Goal: Task Accomplishment & Management: Manage account settings

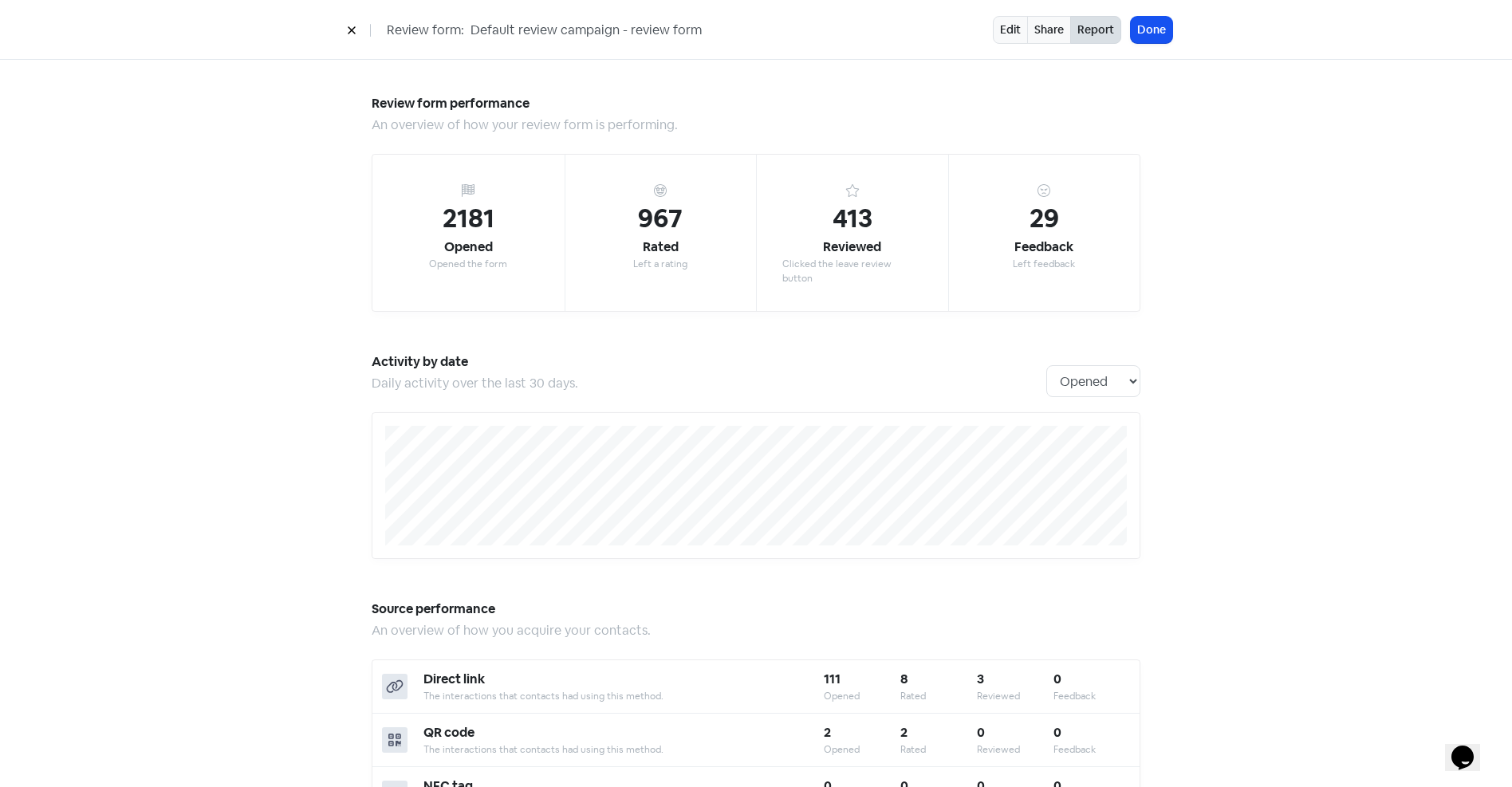
drag, startPoint x: 346, startPoint y: 28, endPoint x: 387, endPoint y: 38, distance: 42.2
click at [346, 28] on button at bounding box center [351, 30] width 24 height 28
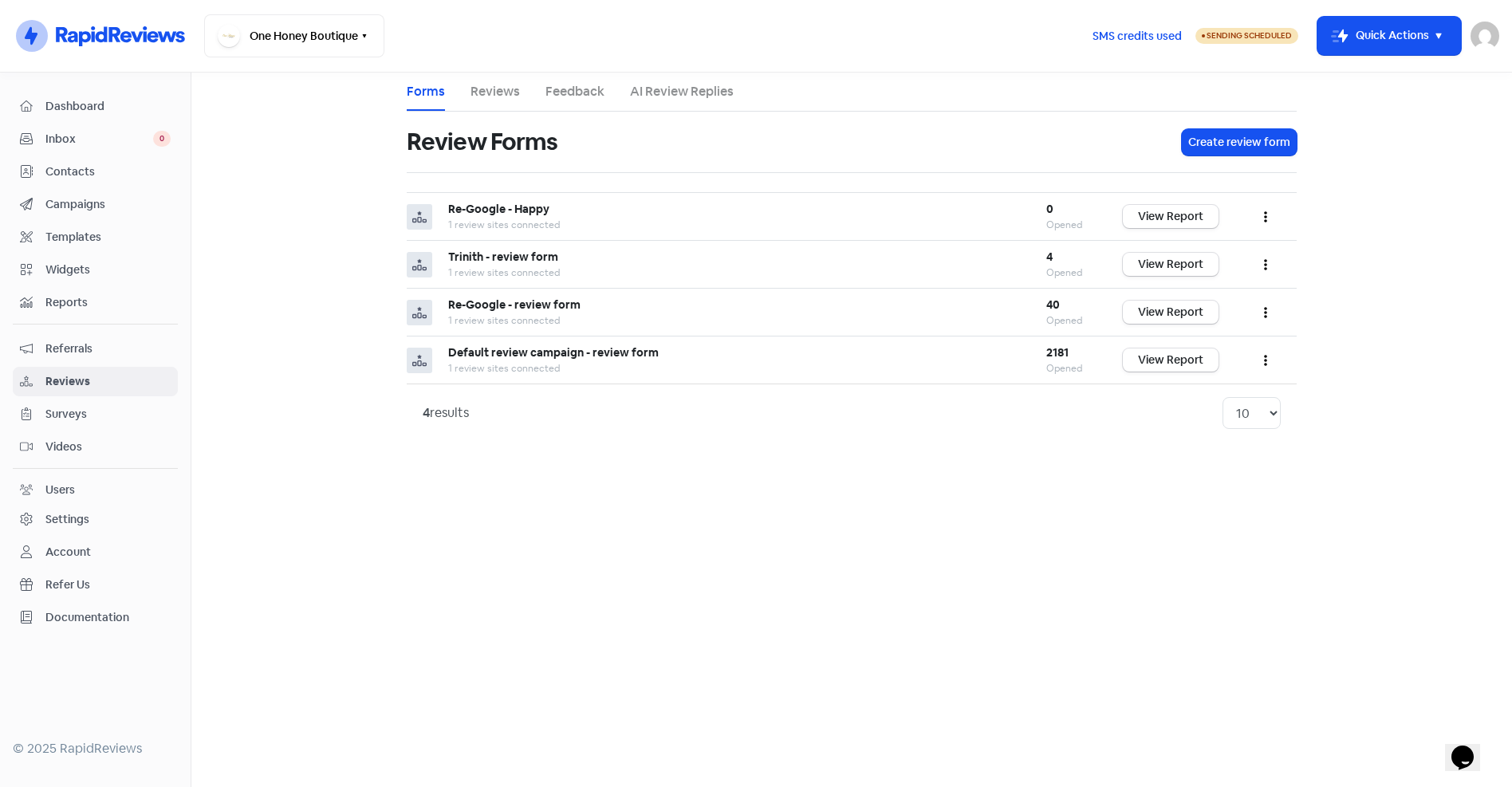
click at [1222, 35] on span "Sending Scheduled" at bounding box center [1249, 35] width 86 height 10
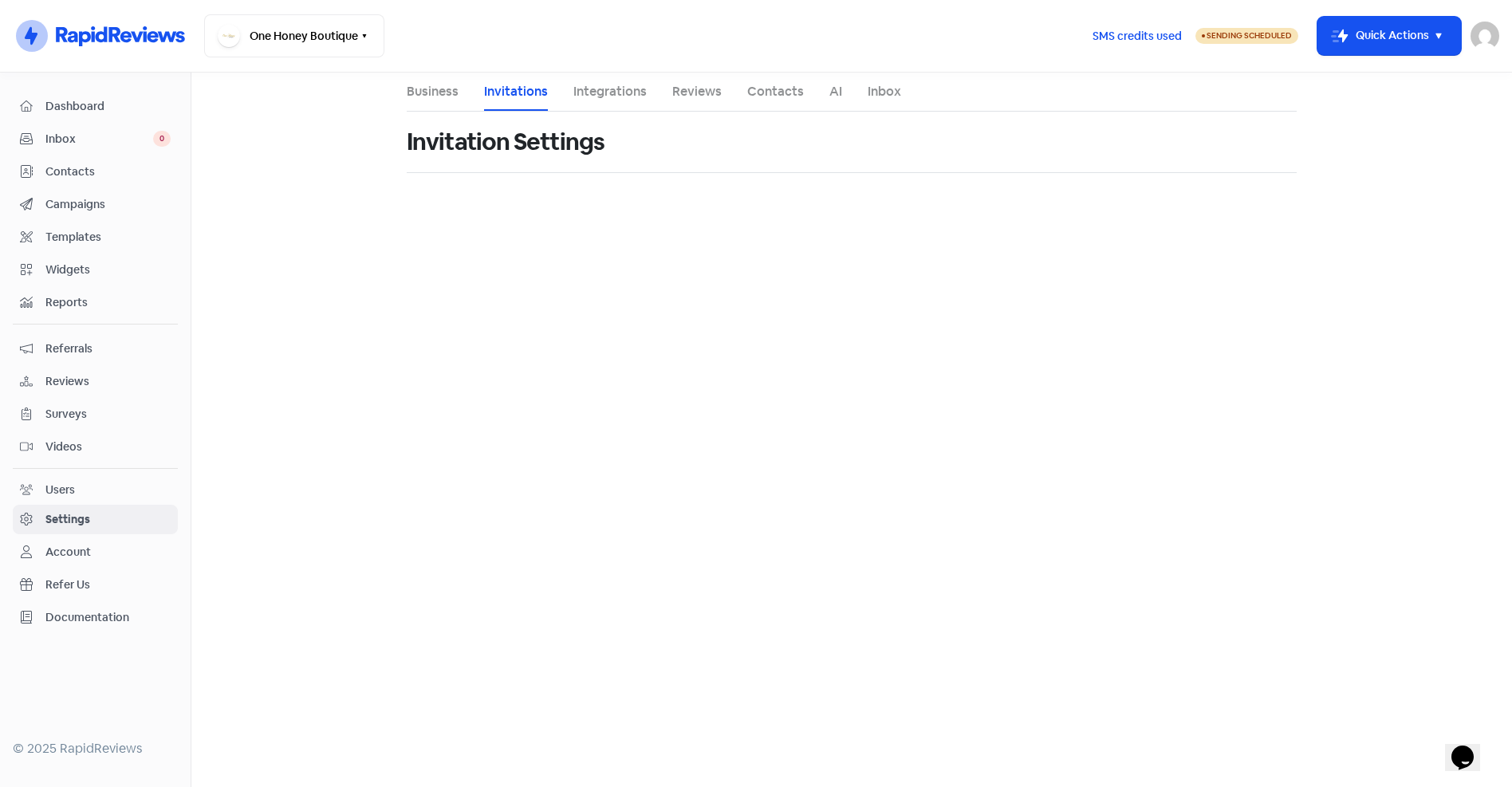
select select "Australia/Brisbane"
select select "16:00:00"
select select "21:00:00"
select select "16:00:00"
select select "21:00:00"
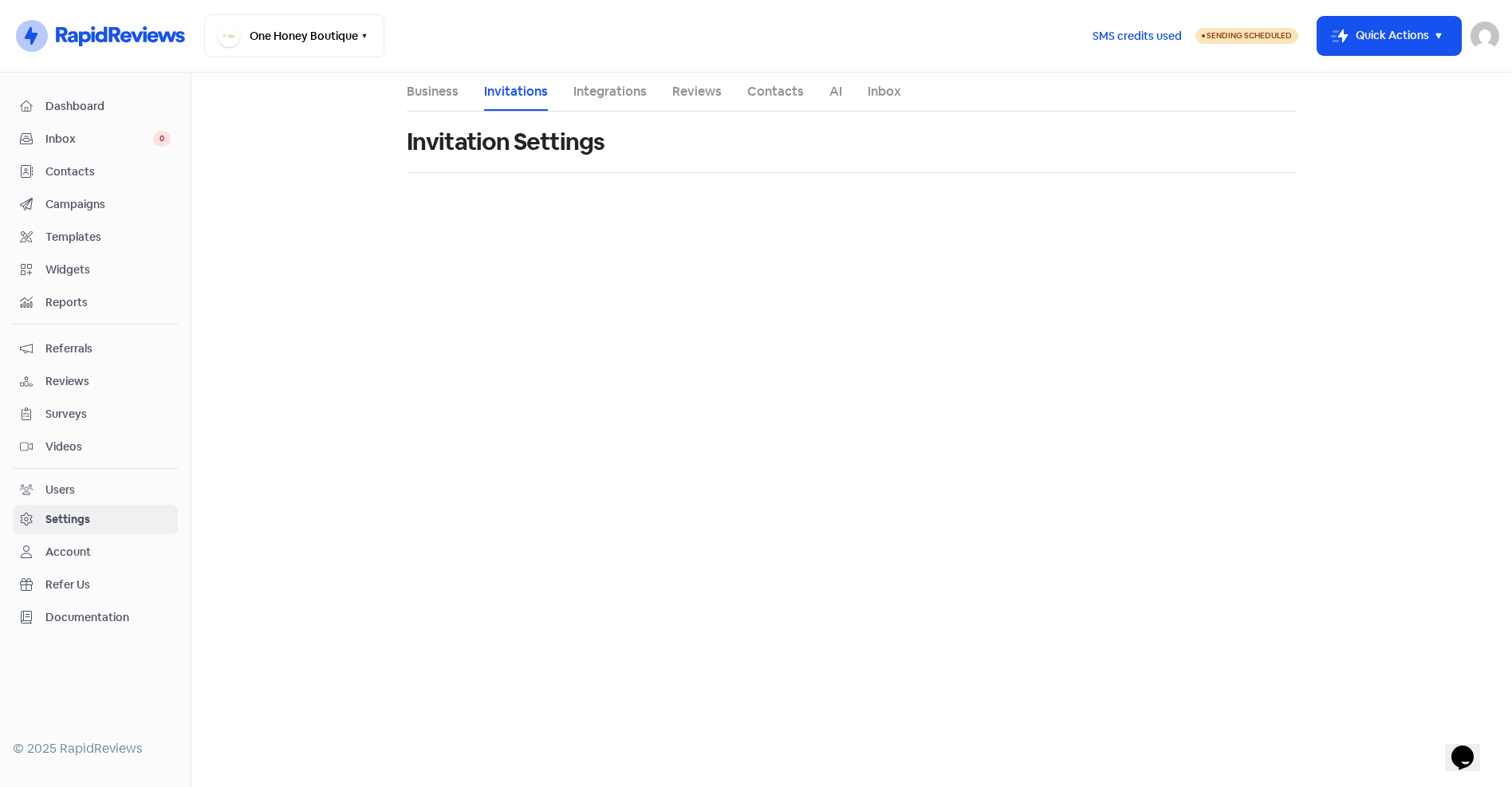
select select "16:00:00"
select select "21:00:00"
select select "16:00:00"
select select "21:00:00"
select select "16:00:00"
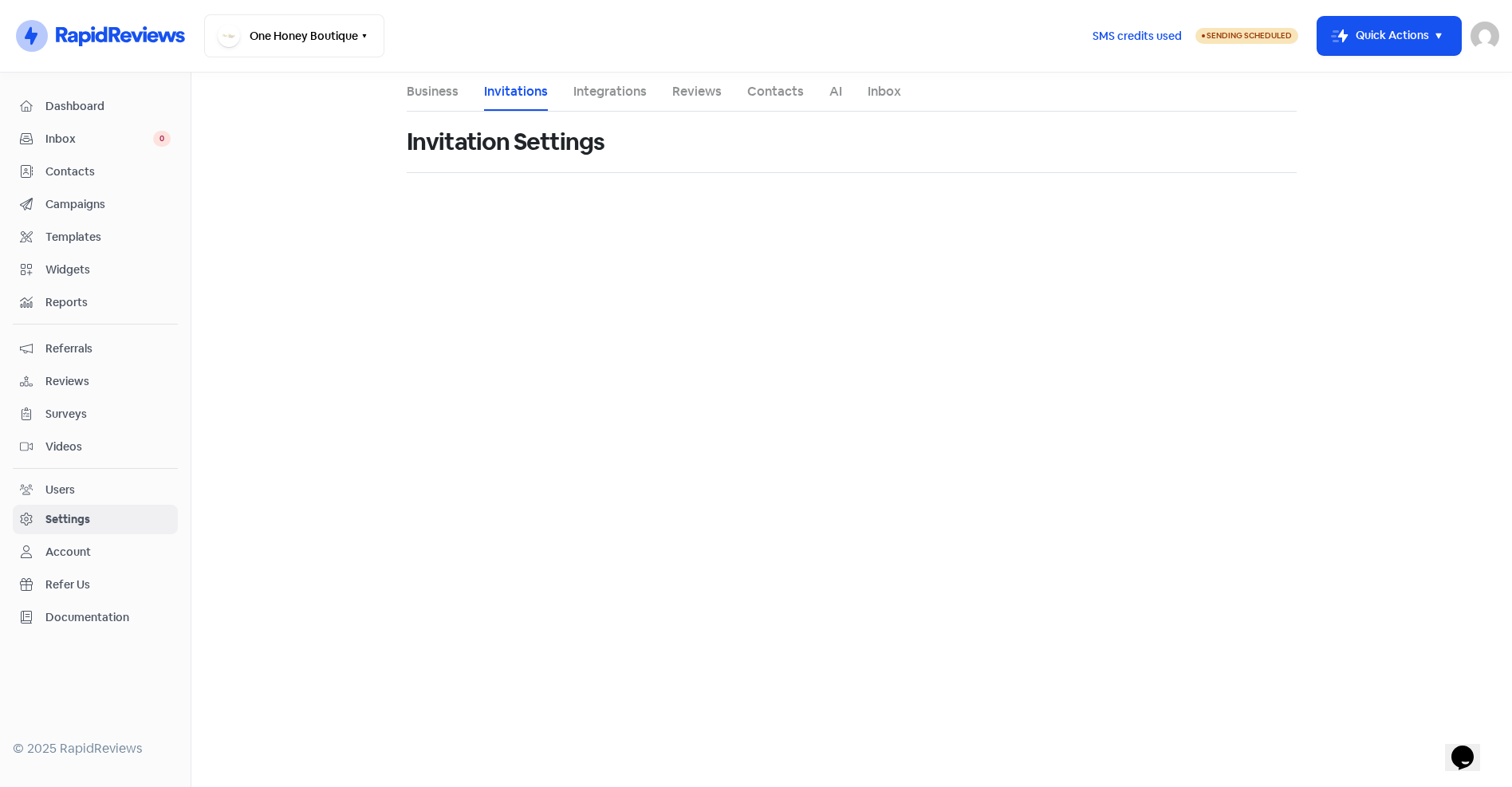
select select "21:00:00"
select select "09:00:00"
select select "21:00:00"
select select "09:00:00"
select select "21:00:00"
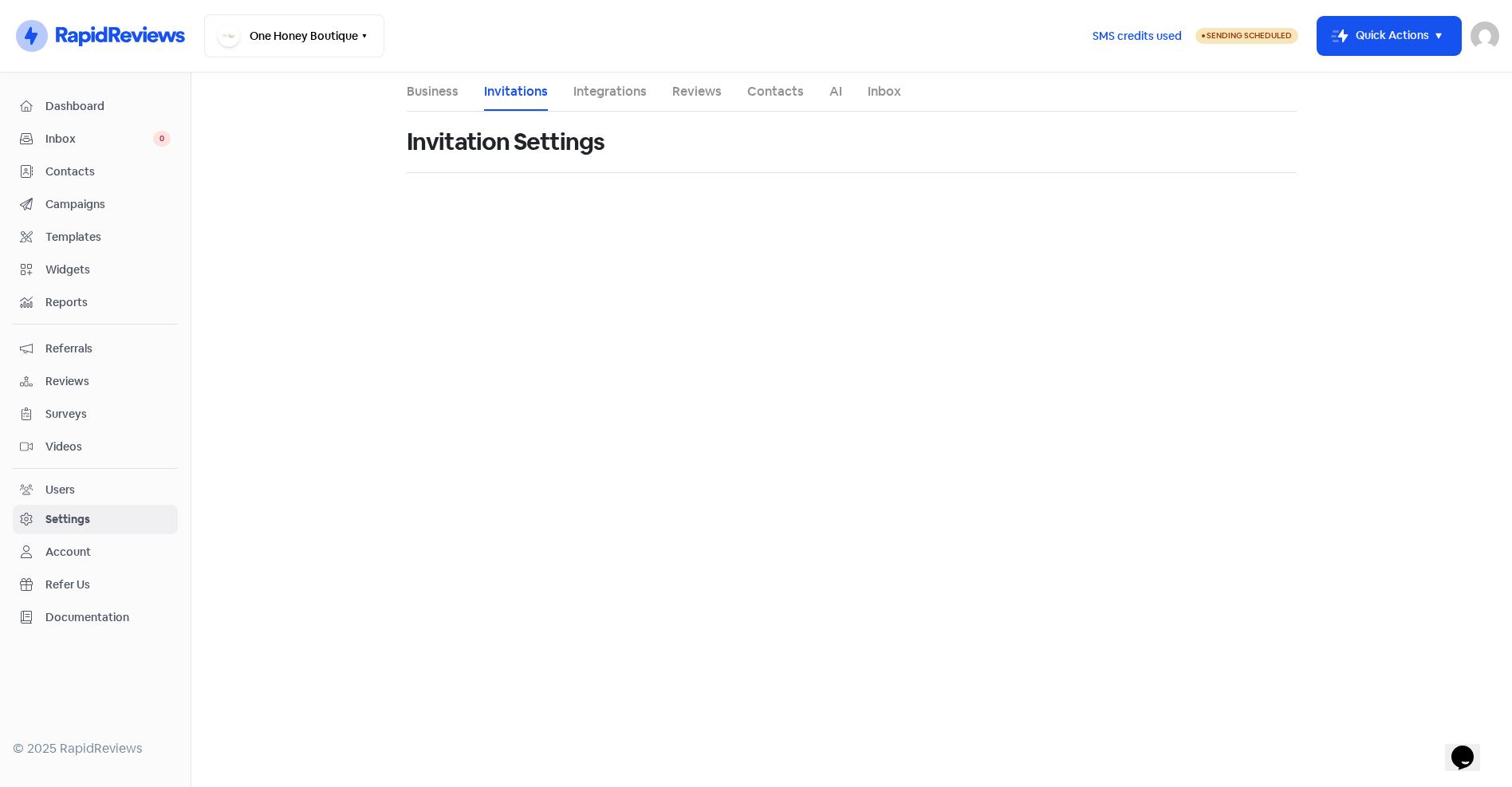
select select "AU"
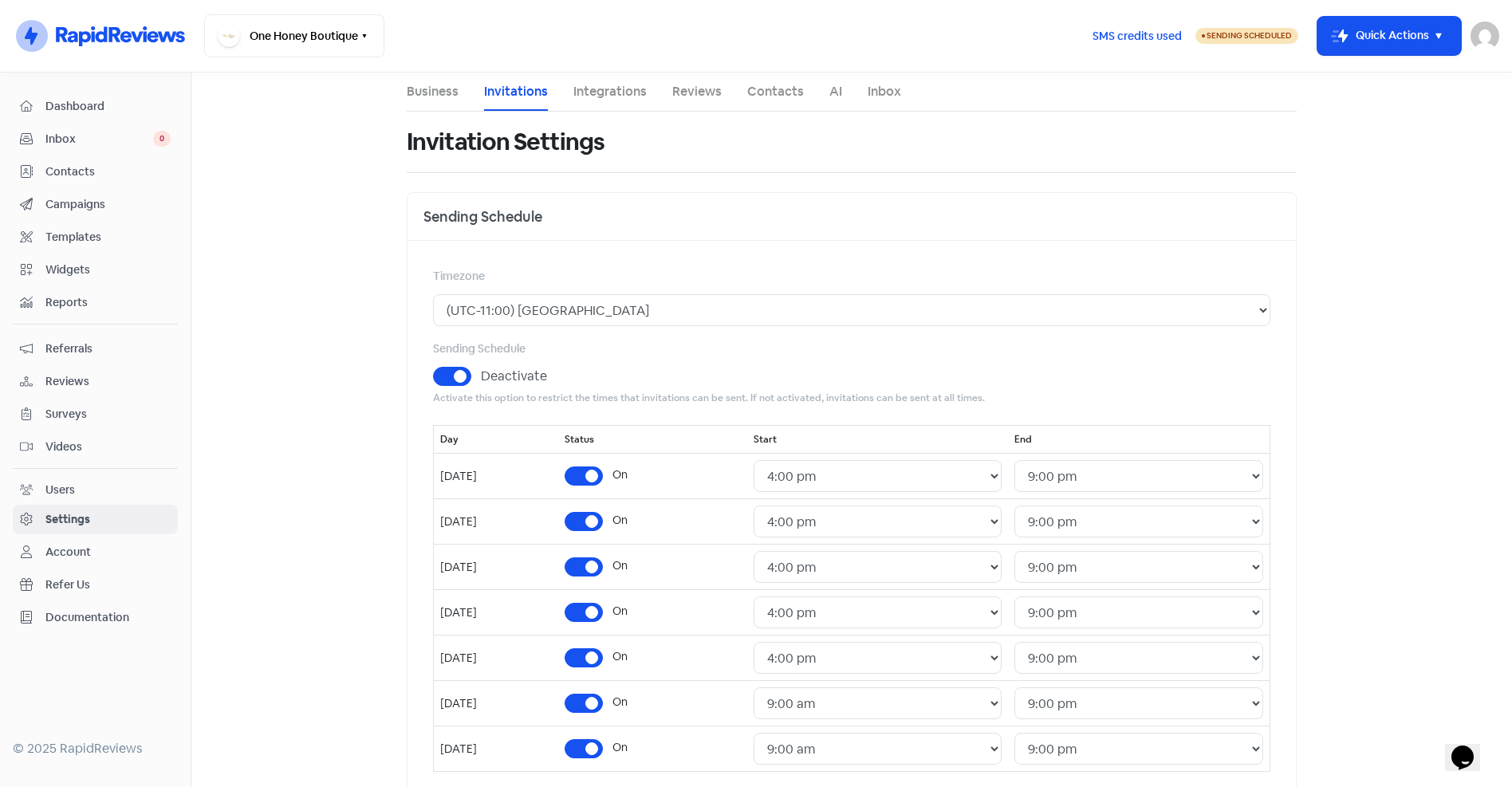
click at [1490, 36] on img at bounding box center [1484, 35] width 29 height 29
click at [1352, 146] on link "Sign out" at bounding box center [1397, 145] width 201 height 25
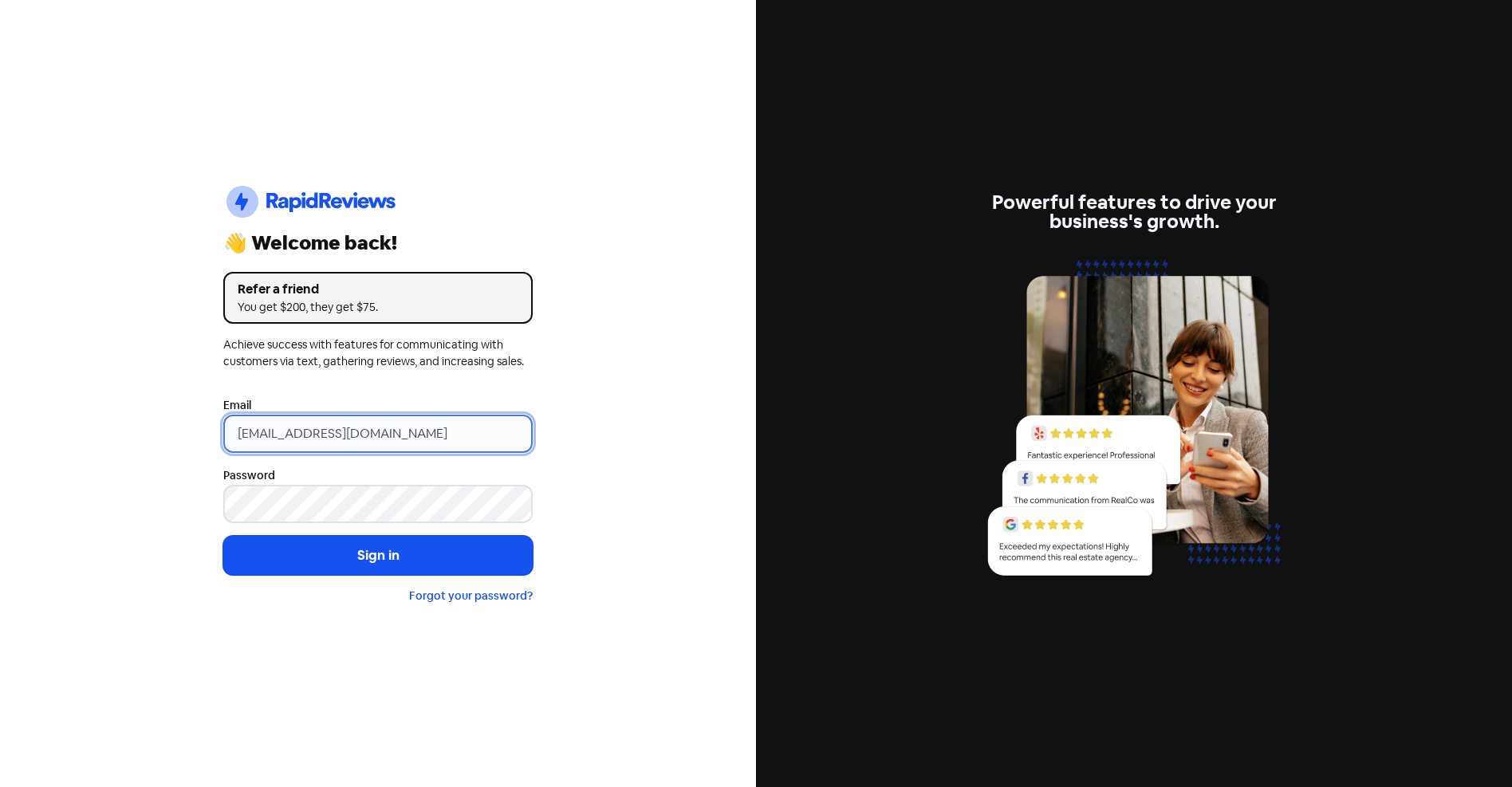
drag, startPoint x: 432, startPoint y: 427, endPoint x: -84, endPoint y: 432, distance: 516.0
click at [0, 432] on html "Icon For Thunder-circle 👋 Welcome back! Refer a friend You get $200, they get $…" at bounding box center [756, 394] width 1512 height 787
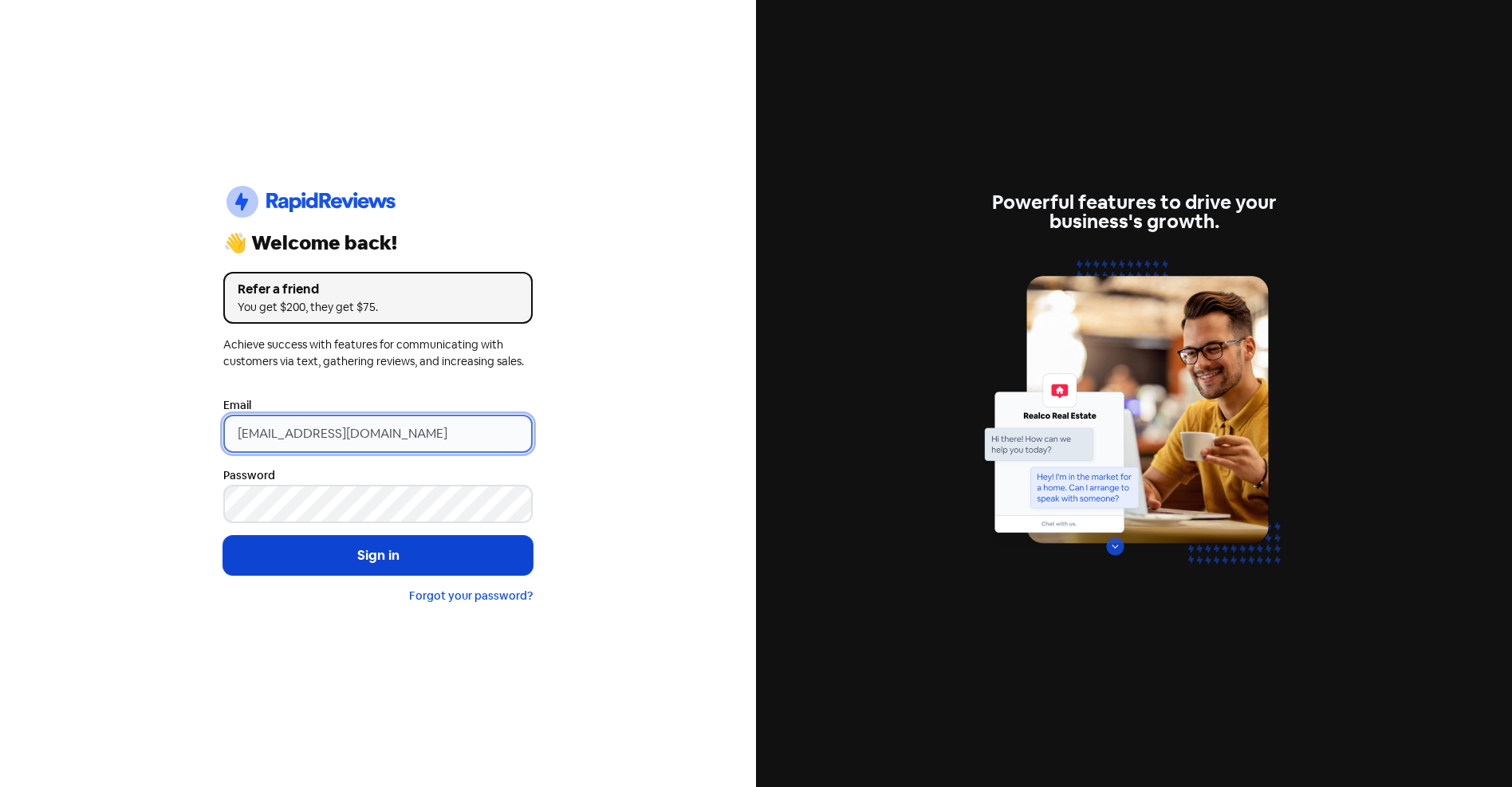
type input "[EMAIL_ADDRESS][DOMAIN_NAME]"
click at [369, 549] on button "Sign in" at bounding box center [378, 556] width 309 height 40
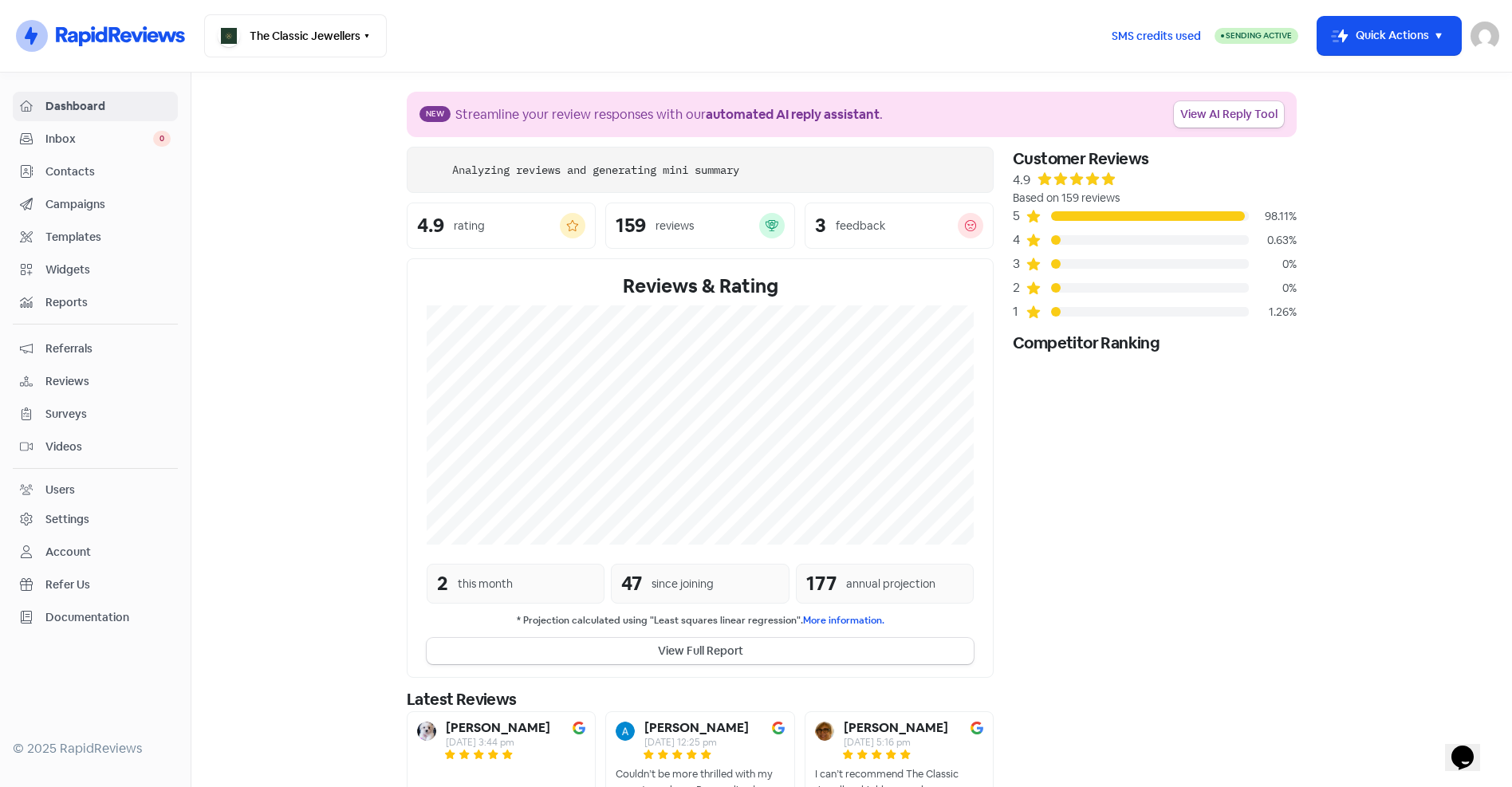
click at [53, 135] on span "Inbox" at bounding box center [99, 139] width 107 height 17
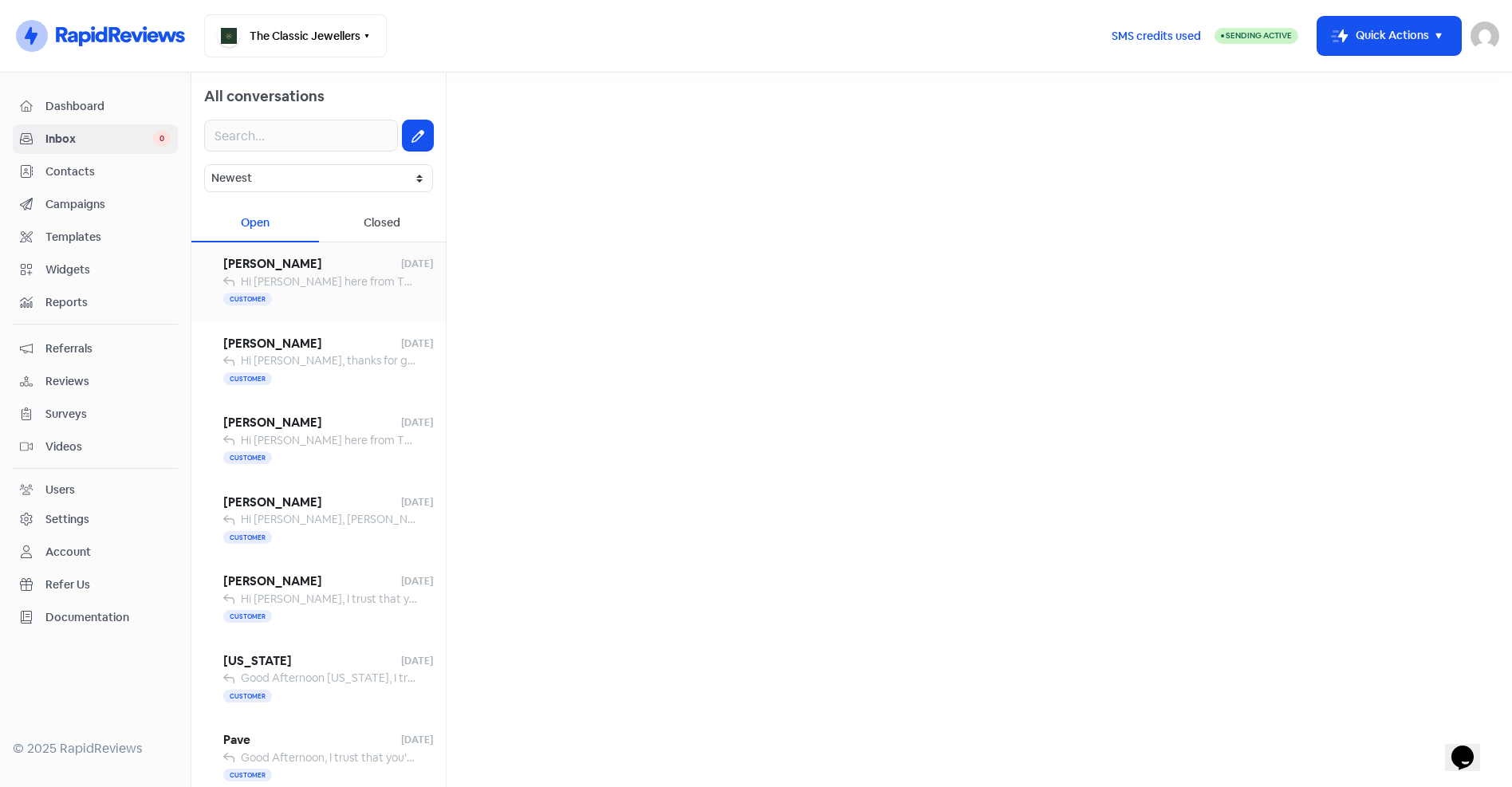
click at [339, 280] on span "Hi Franci, Jess here from The Classic Jewellers. Just letting you know I’ve ema…" at bounding box center [825, 281] width 1170 height 14
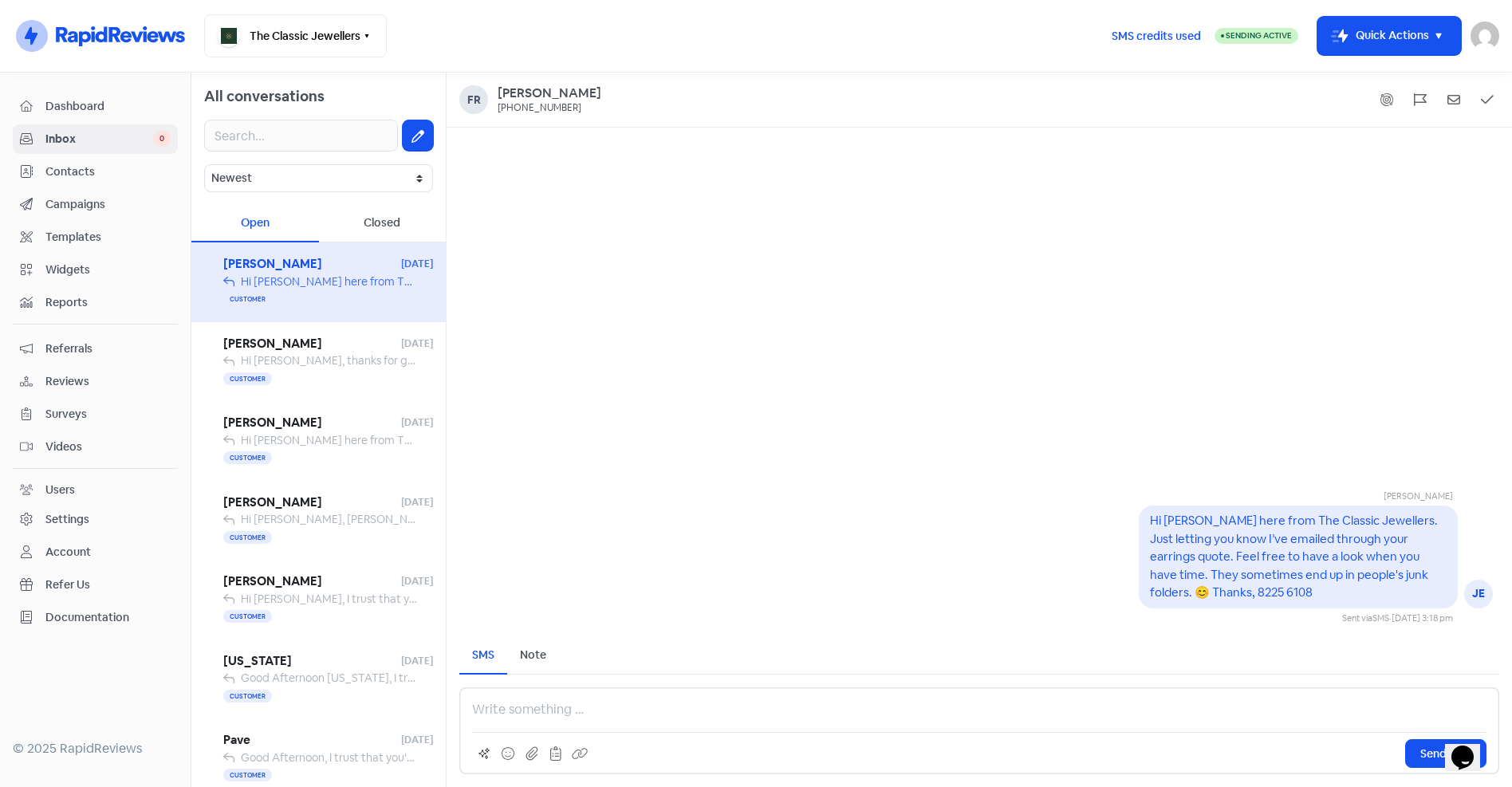
click at [99, 165] on span "Contacts" at bounding box center [108, 172] width 125 height 17
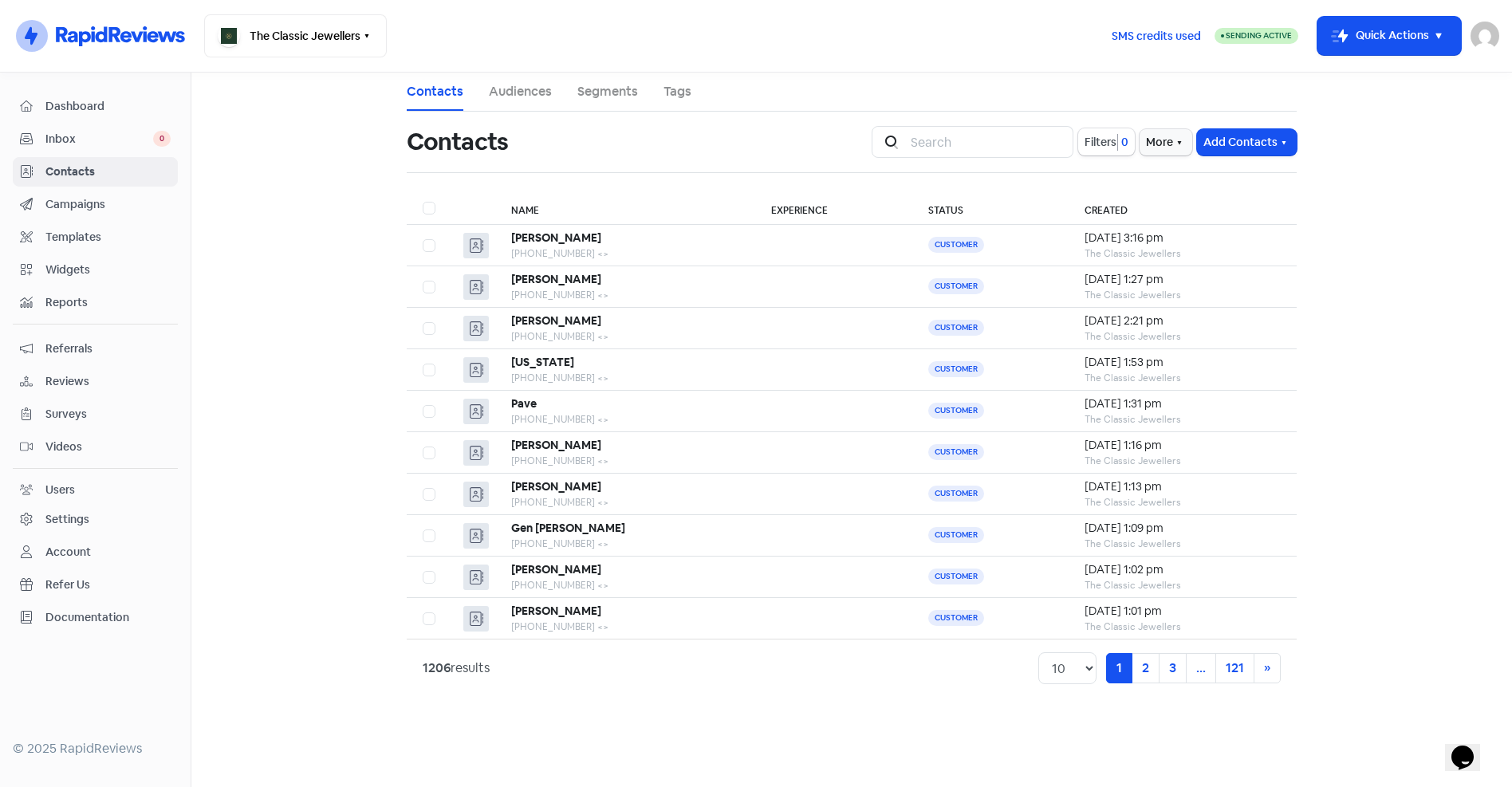
click at [96, 200] on span "Campaigns" at bounding box center [108, 204] width 125 height 17
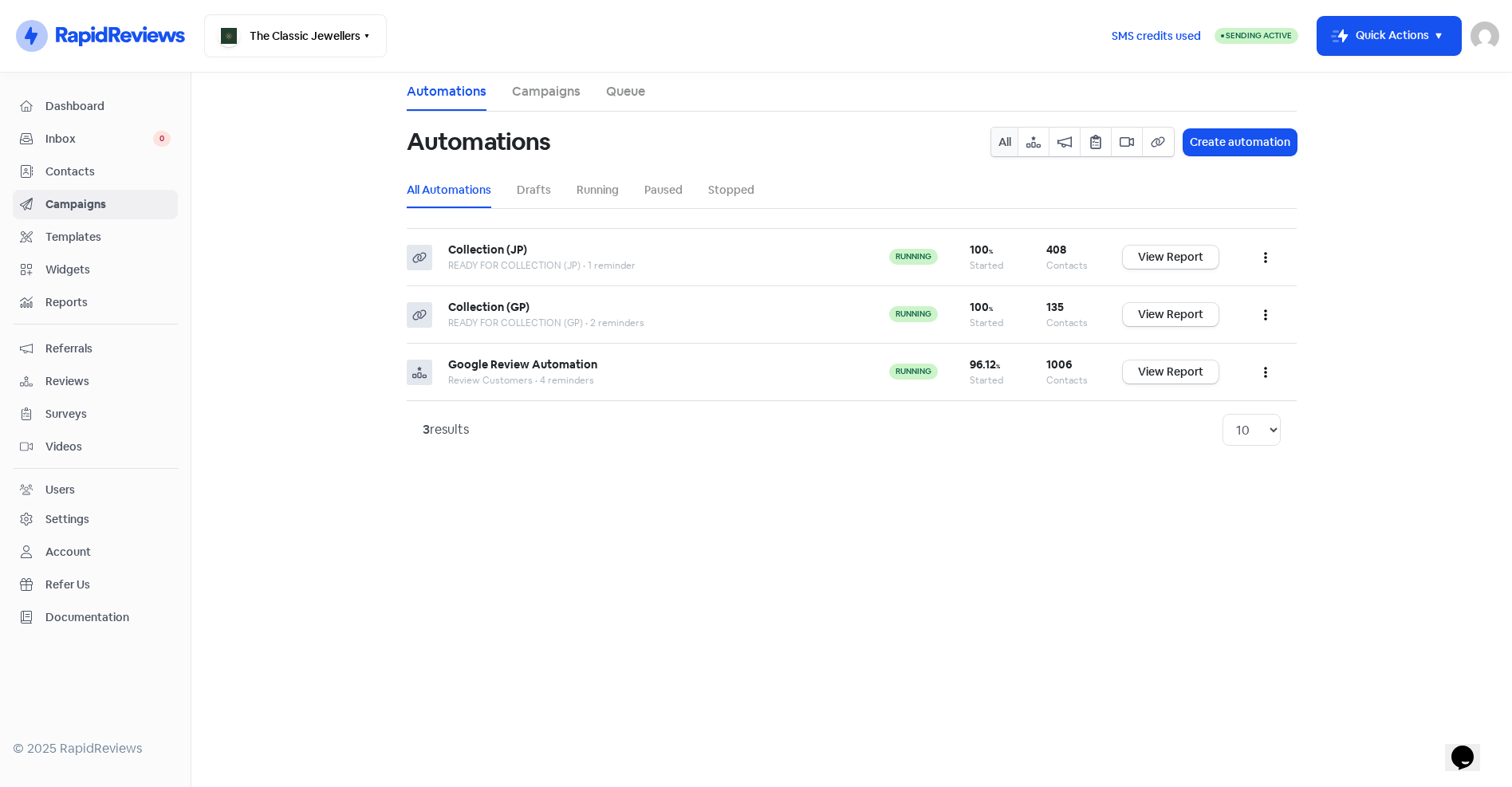
click at [91, 242] on span "Templates" at bounding box center [108, 238] width 125 height 17
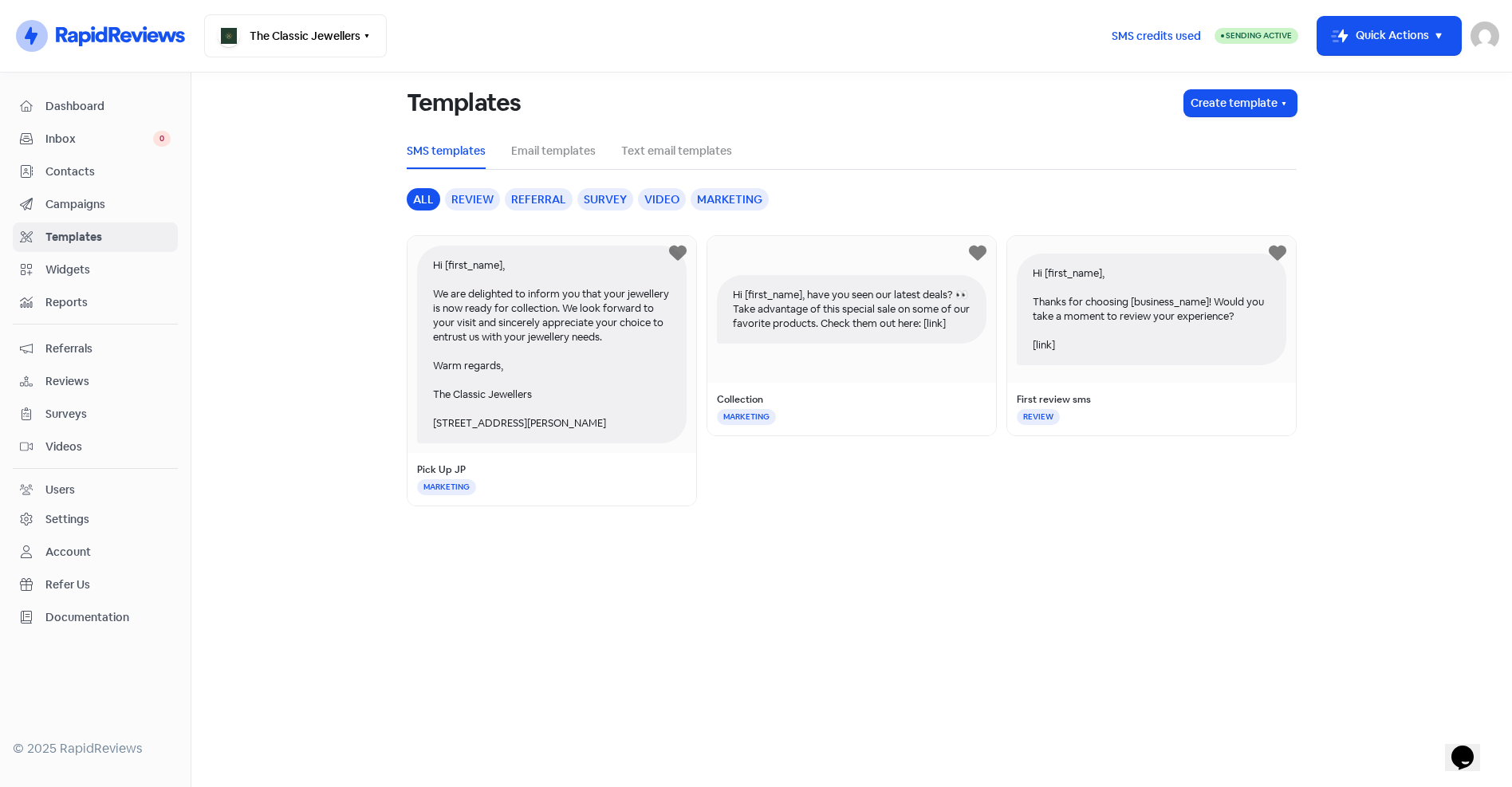
click at [68, 375] on span "Reviews" at bounding box center [108, 381] width 125 height 17
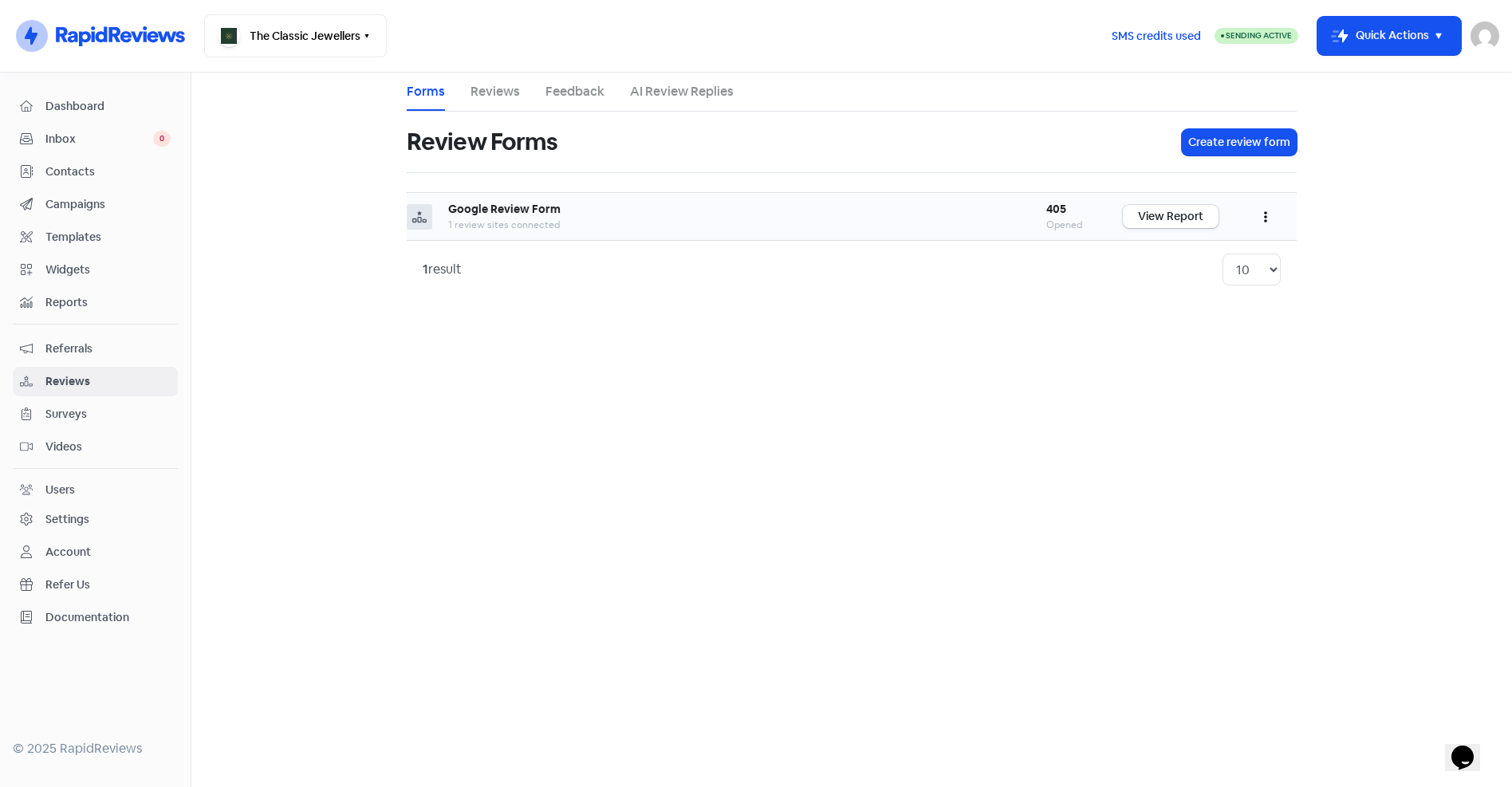
click at [1263, 218] on button "button" at bounding box center [1265, 216] width 31 height 37
click at [1175, 292] on link "Edit" at bounding box center [1213, 289] width 134 height 32
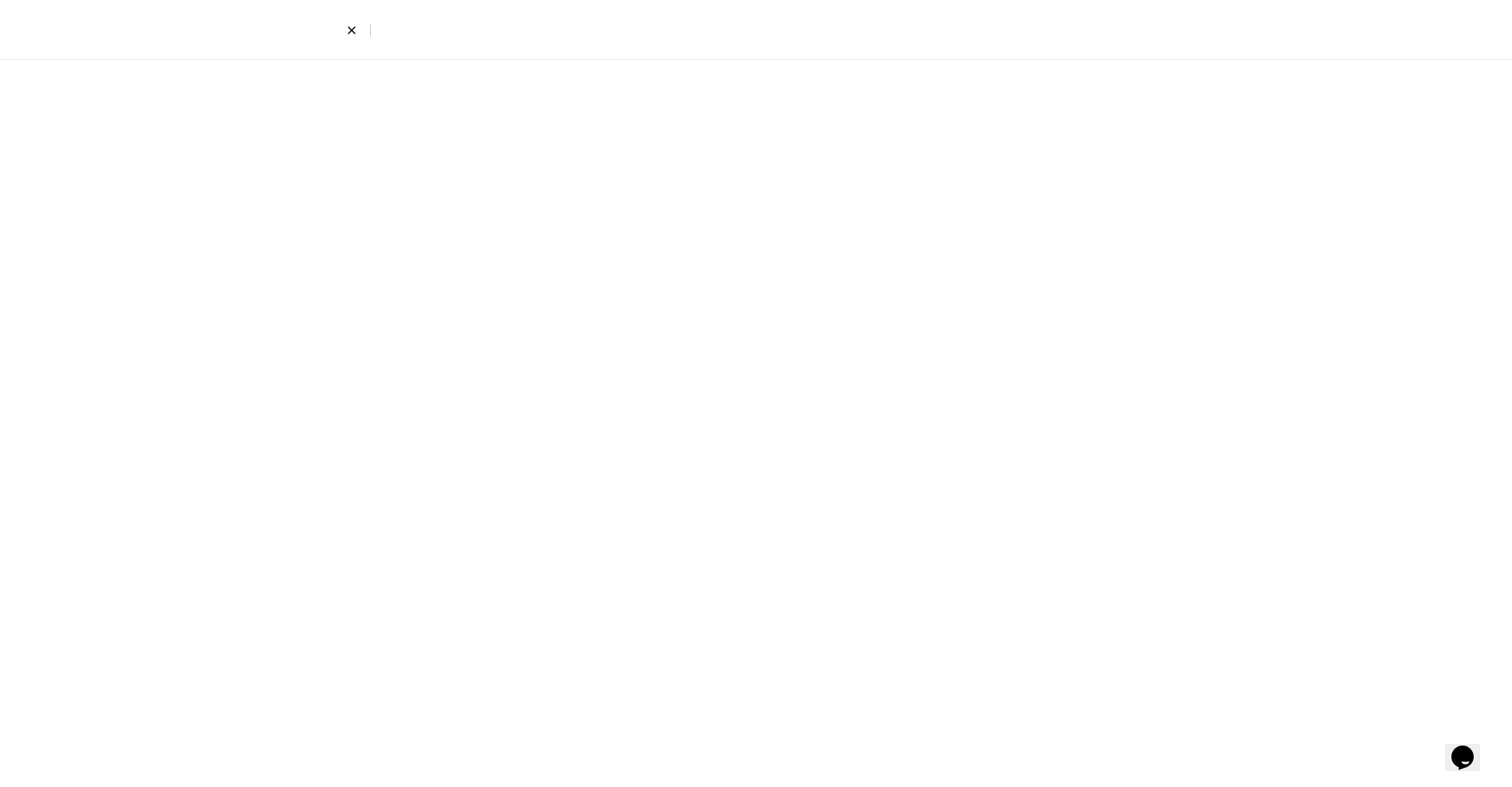
select select "8"
select select "4"
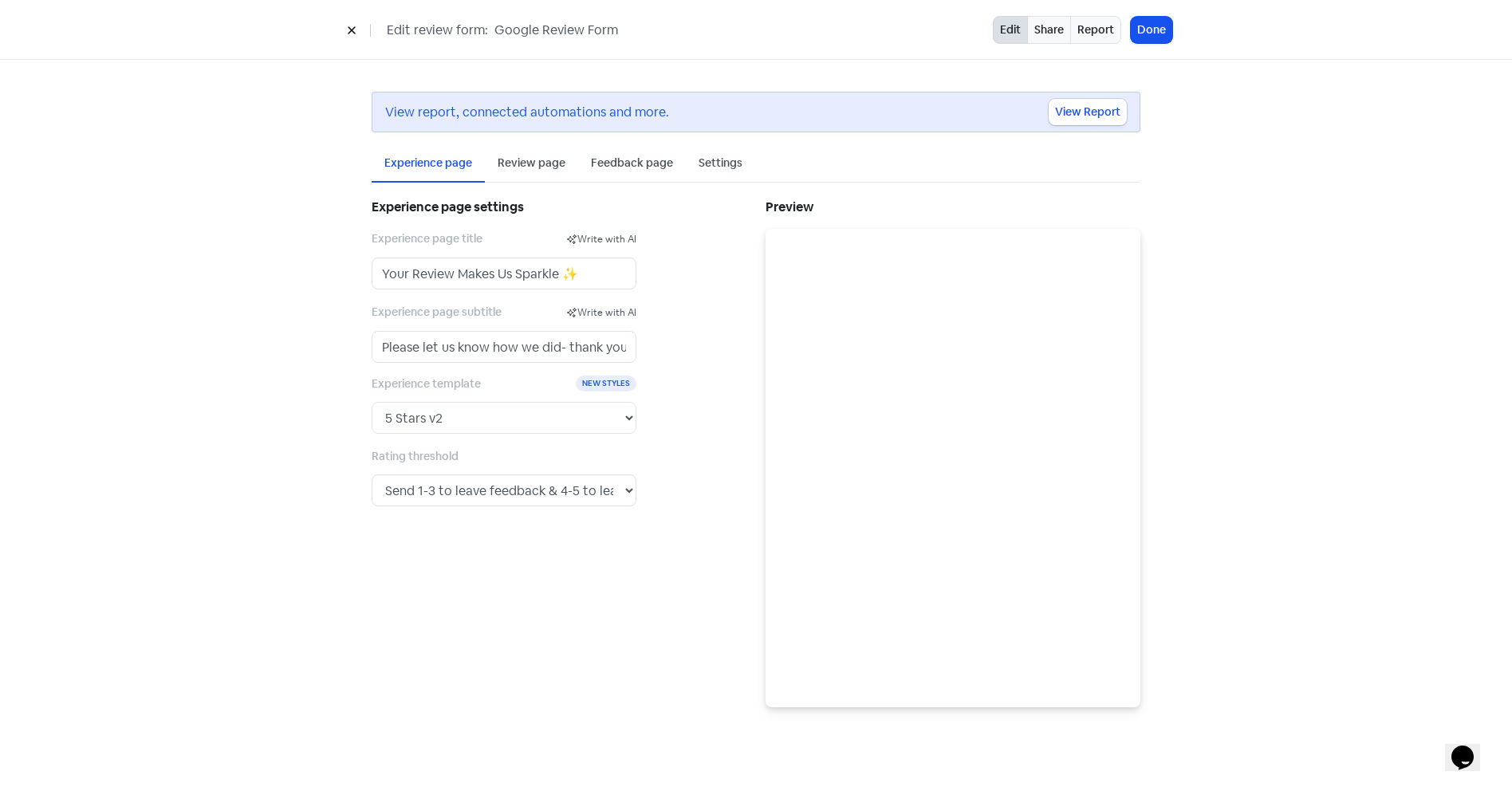
click at [528, 158] on div "Review page" at bounding box center [531, 163] width 68 height 17
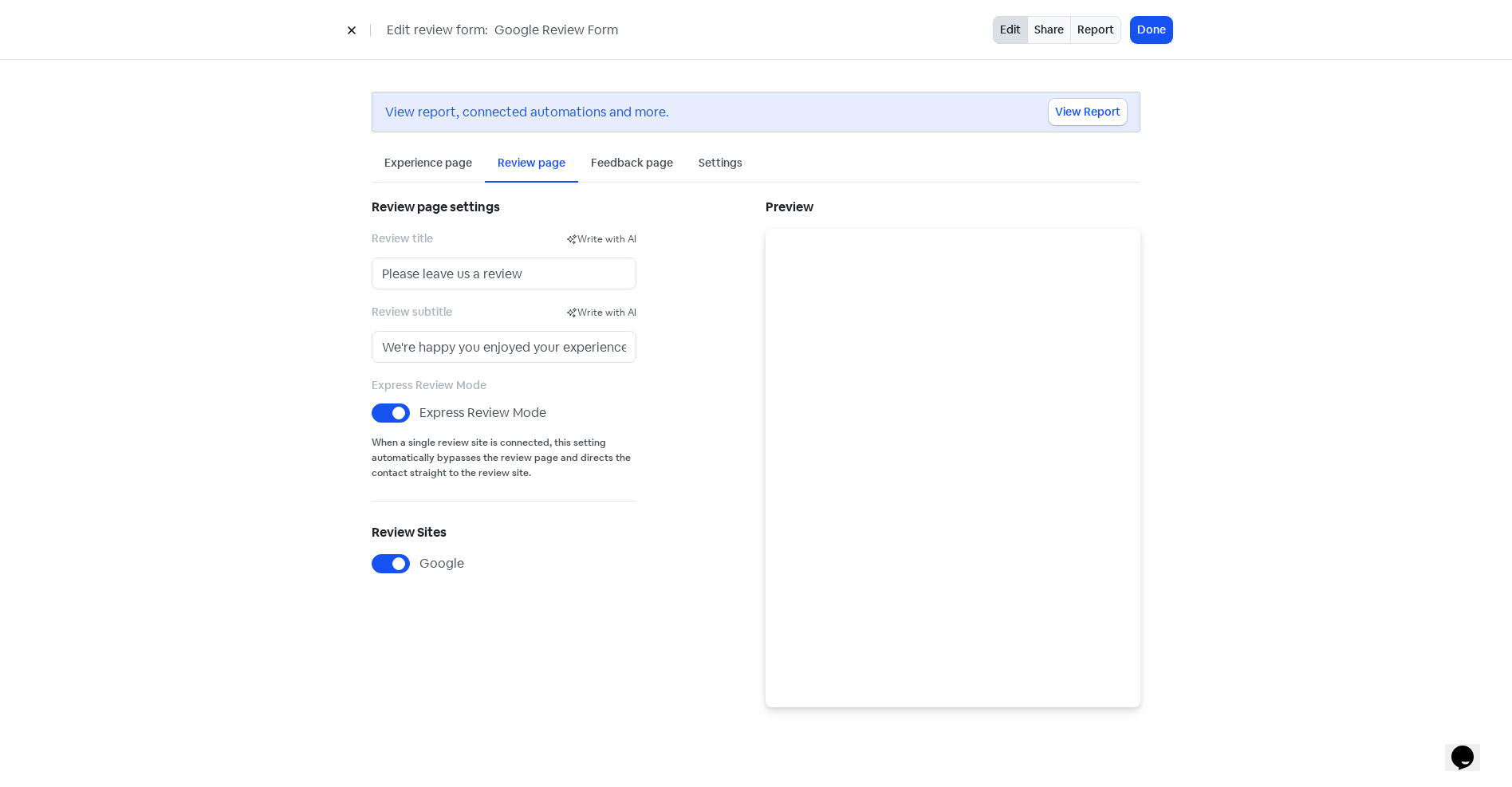
click at [419, 404] on label "Express Review Mode" at bounding box center [483, 413] width 127 height 20
click at [419, 404] on input "Express Review Mode" at bounding box center [424, 408] width 10 height 10
checkbox input "false"
click at [351, 34] on icon at bounding box center [351, 30] width 9 height 9
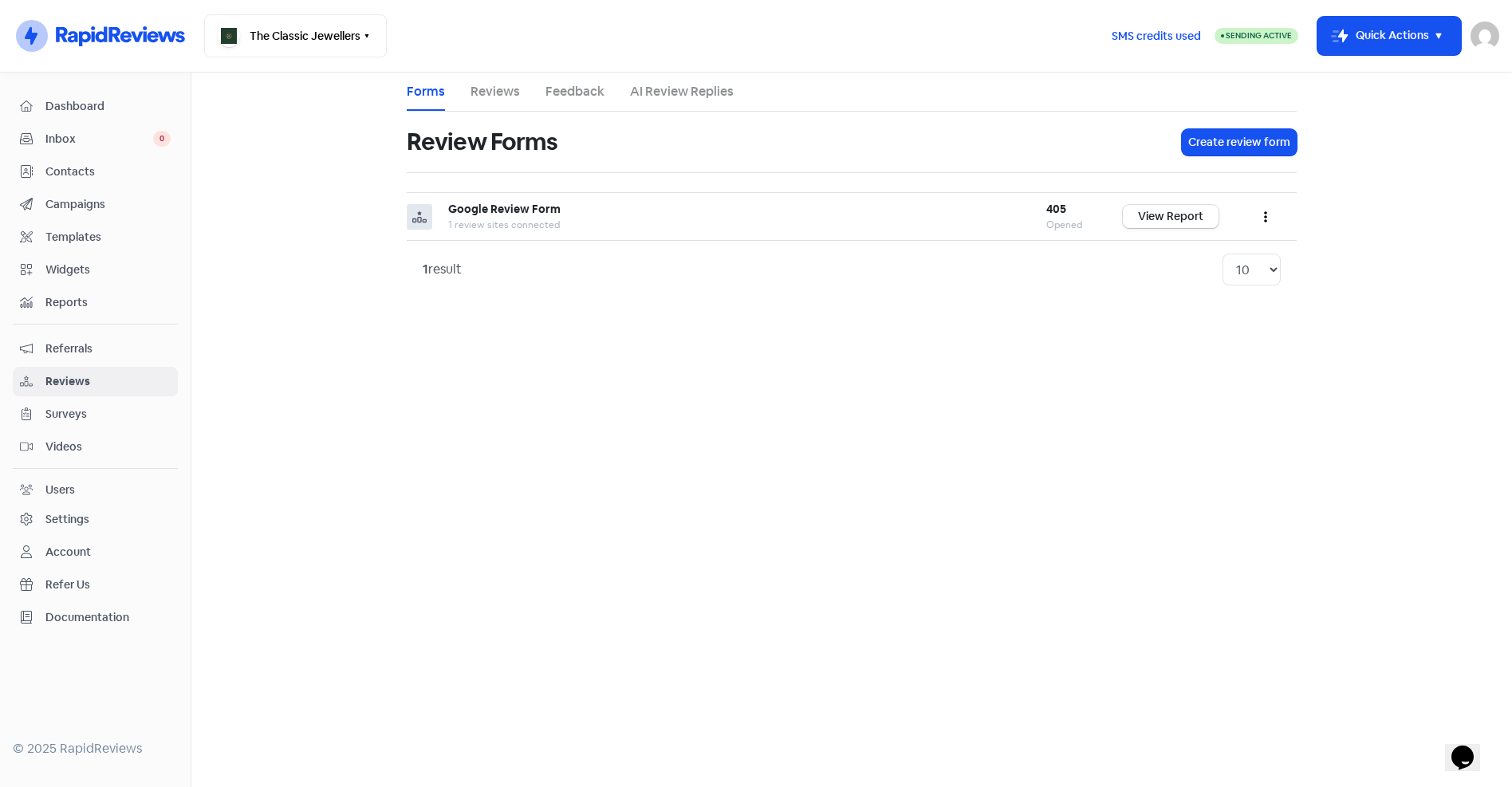
click at [389, 448] on main "Forms Reviews Feedback AI Review Replies Review Forms Create review form Google…" at bounding box center [851, 430] width 1321 height 714
click at [59, 521] on div "Settings" at bounding box center [67, 519] width 44 height 17
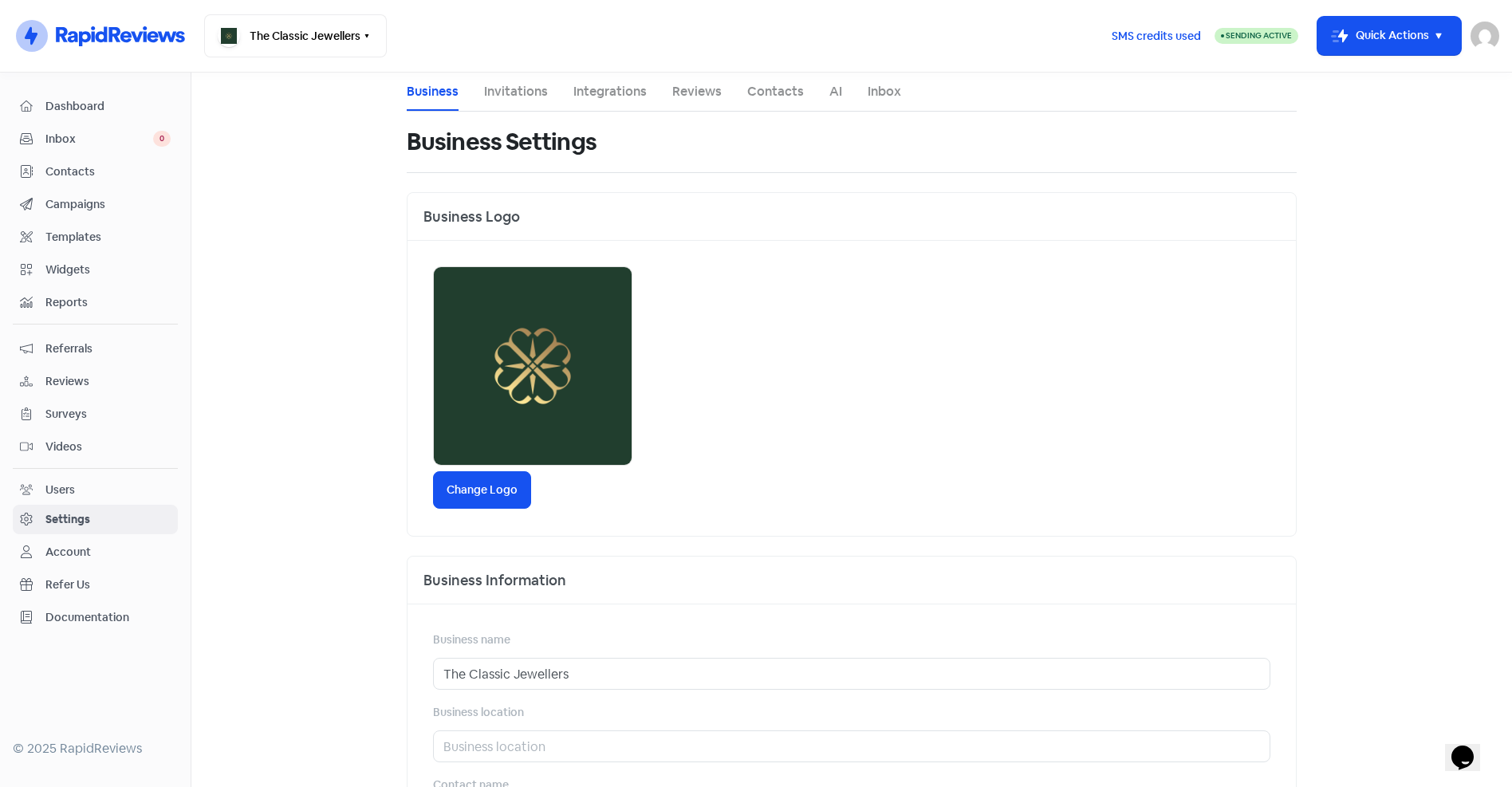
click at [604, 90] on link "Integrations" at bounding box center [610, 91] width 74 height 20
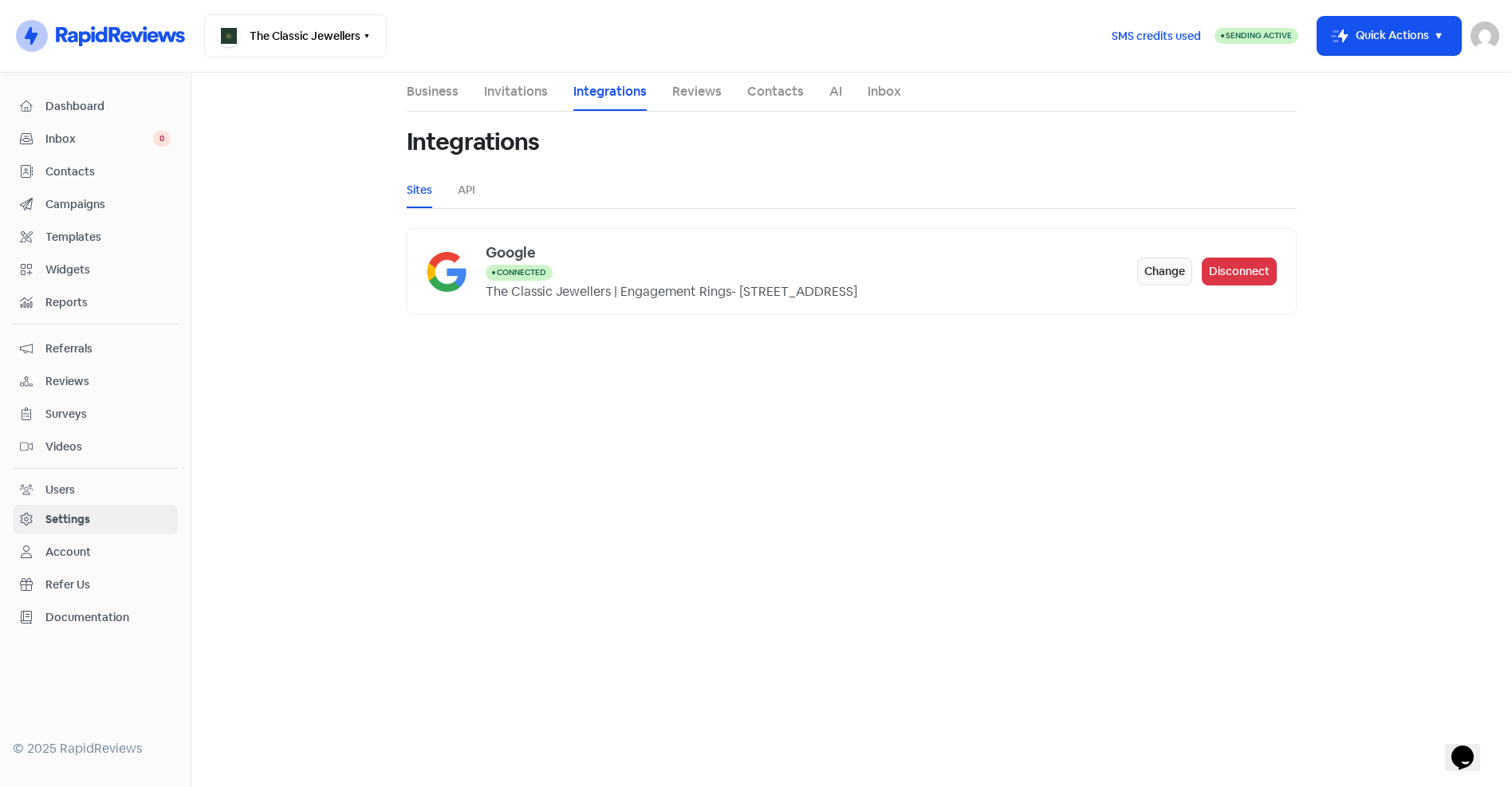
click at [698, 87] on link "Reviews" at bounding box center [696, 91] width 49 height 20
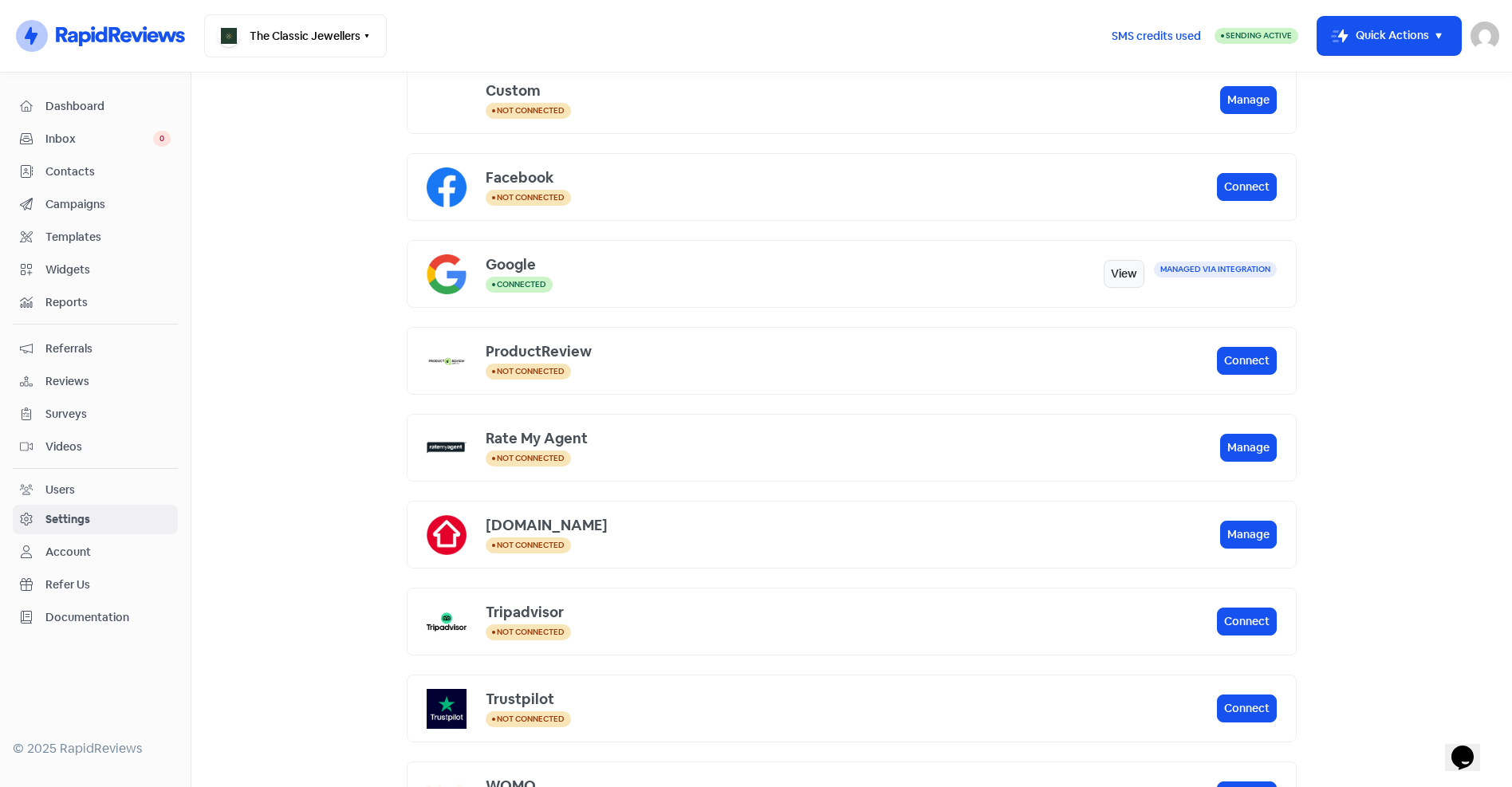
scroll to position [240, 0]
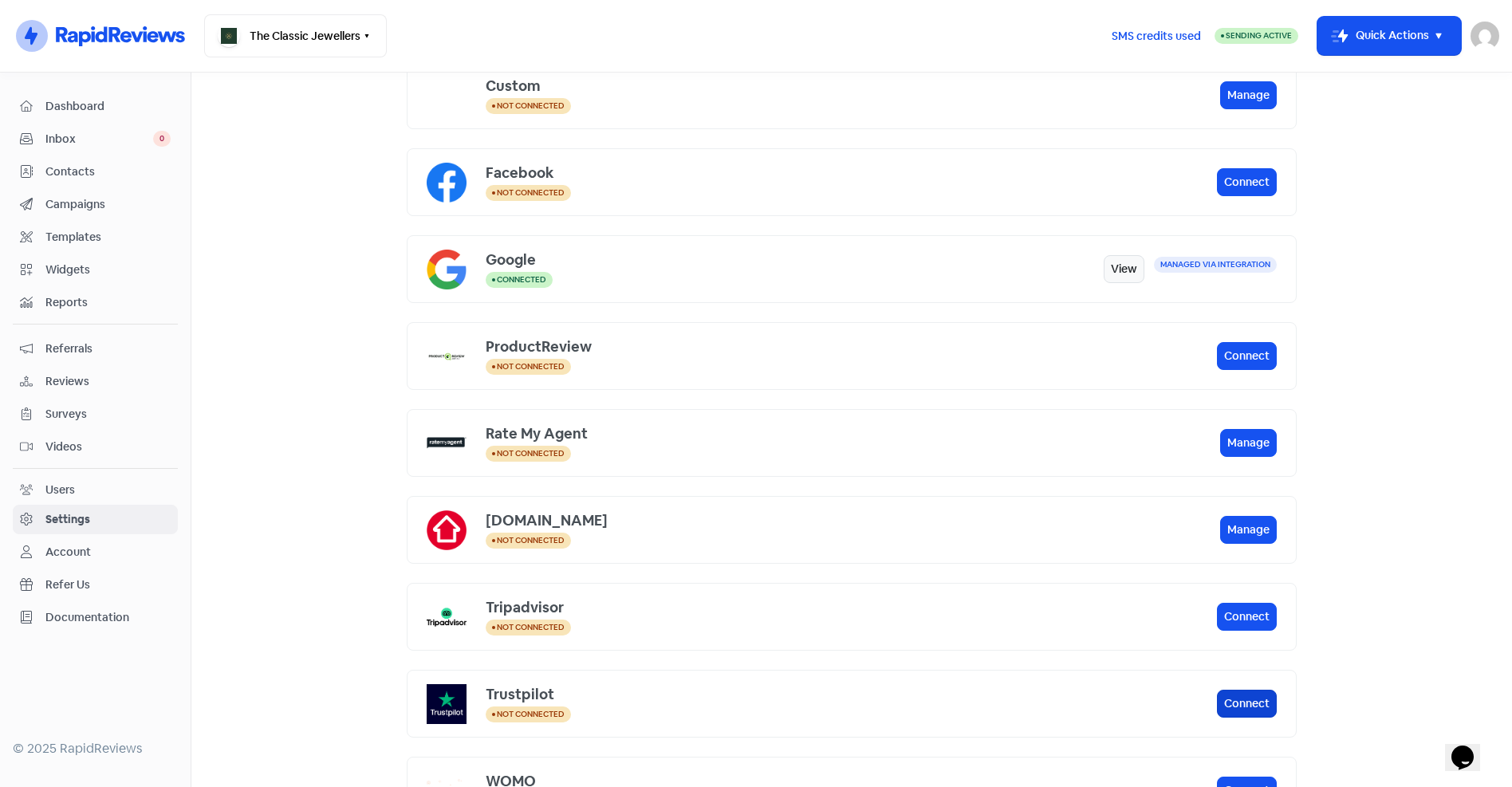
click at [1238, 698] on button "Connect" at bounding box center [1246, 704] width 60 height 28
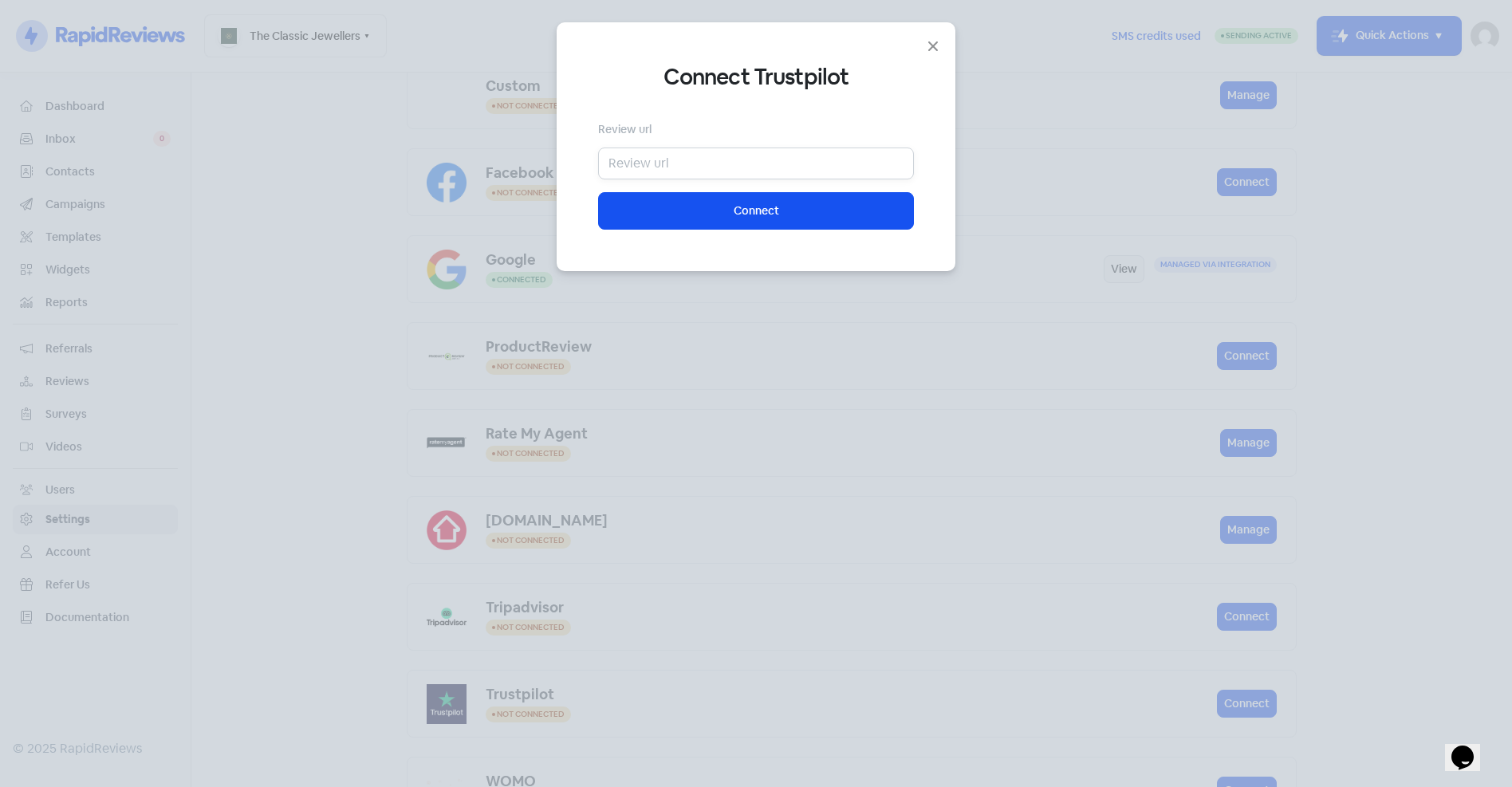
click at [690, 163] on input "text" at bounding box center [756, 163] width 316 height 32
paste input "https://au.trustpilot.com/evaluate/theclassicjewellers.com"
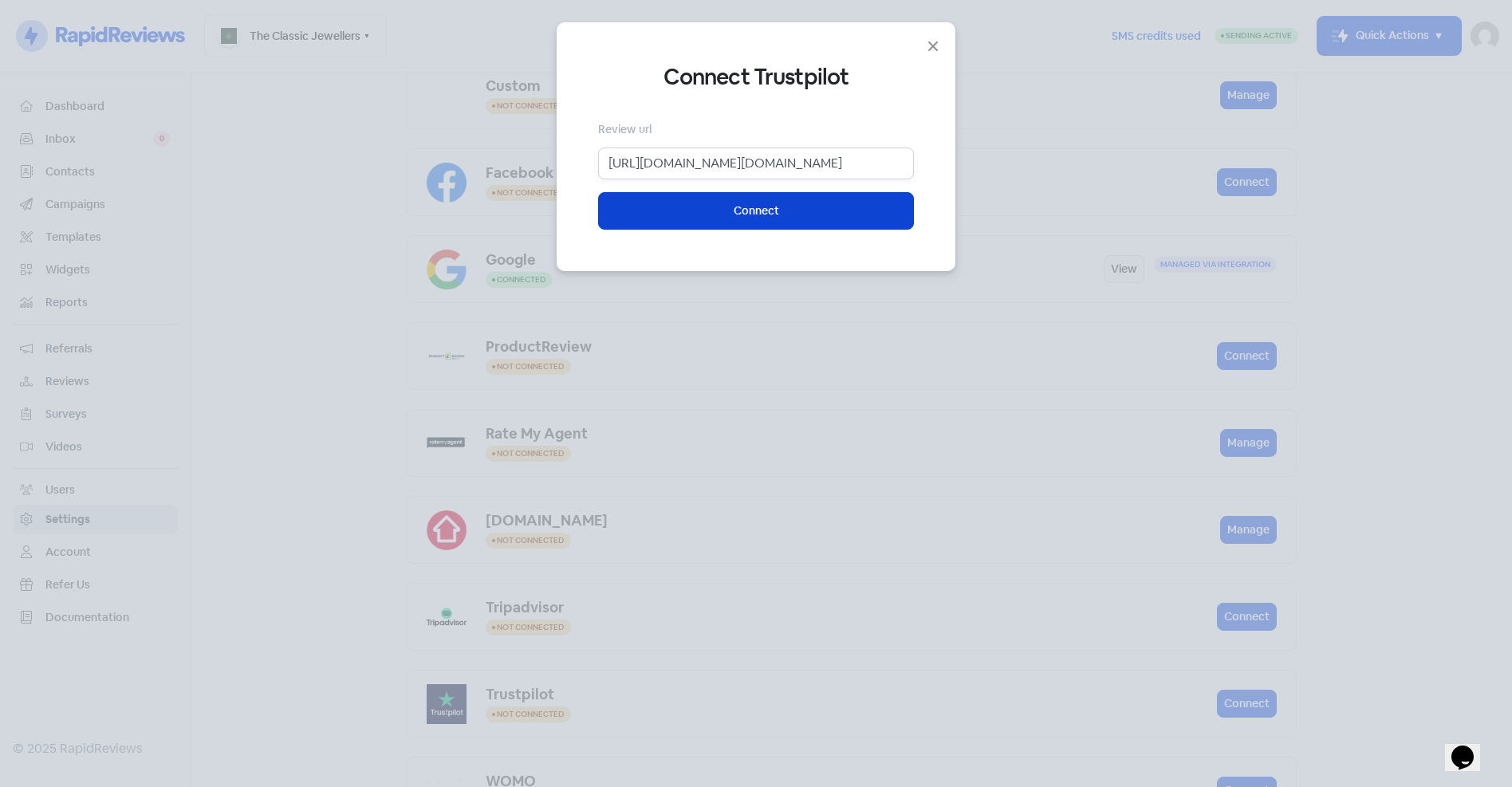
type input "https://au.trustpilot.com/evaluate/theclassicjewellers.com"
click at [714, 213] on button "Connect" at bounding box center [756, 211] width 316 height 37
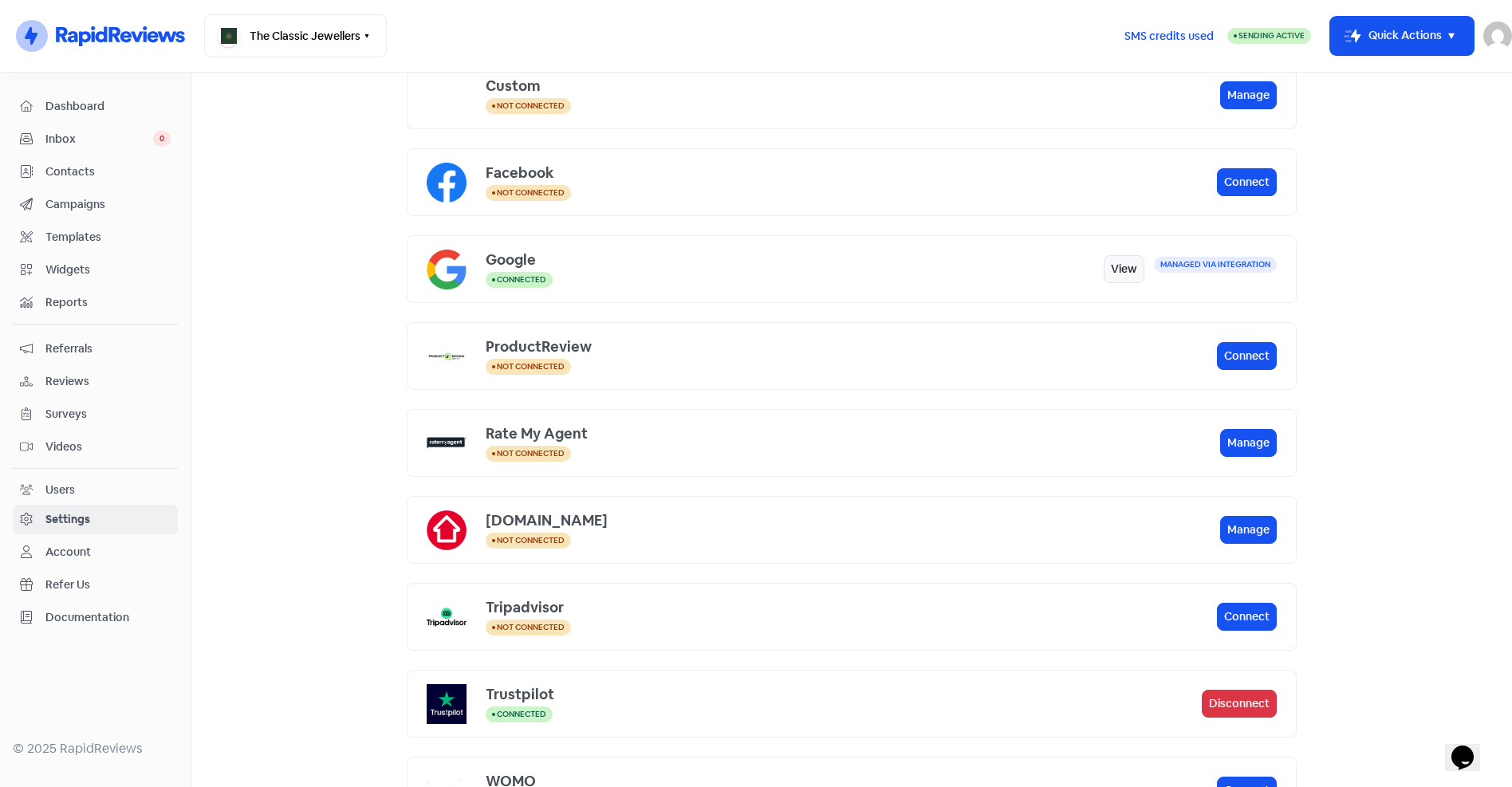
click at [60, 383] on span "Reviews" at bounding box center [108, 381] width 125 height 17
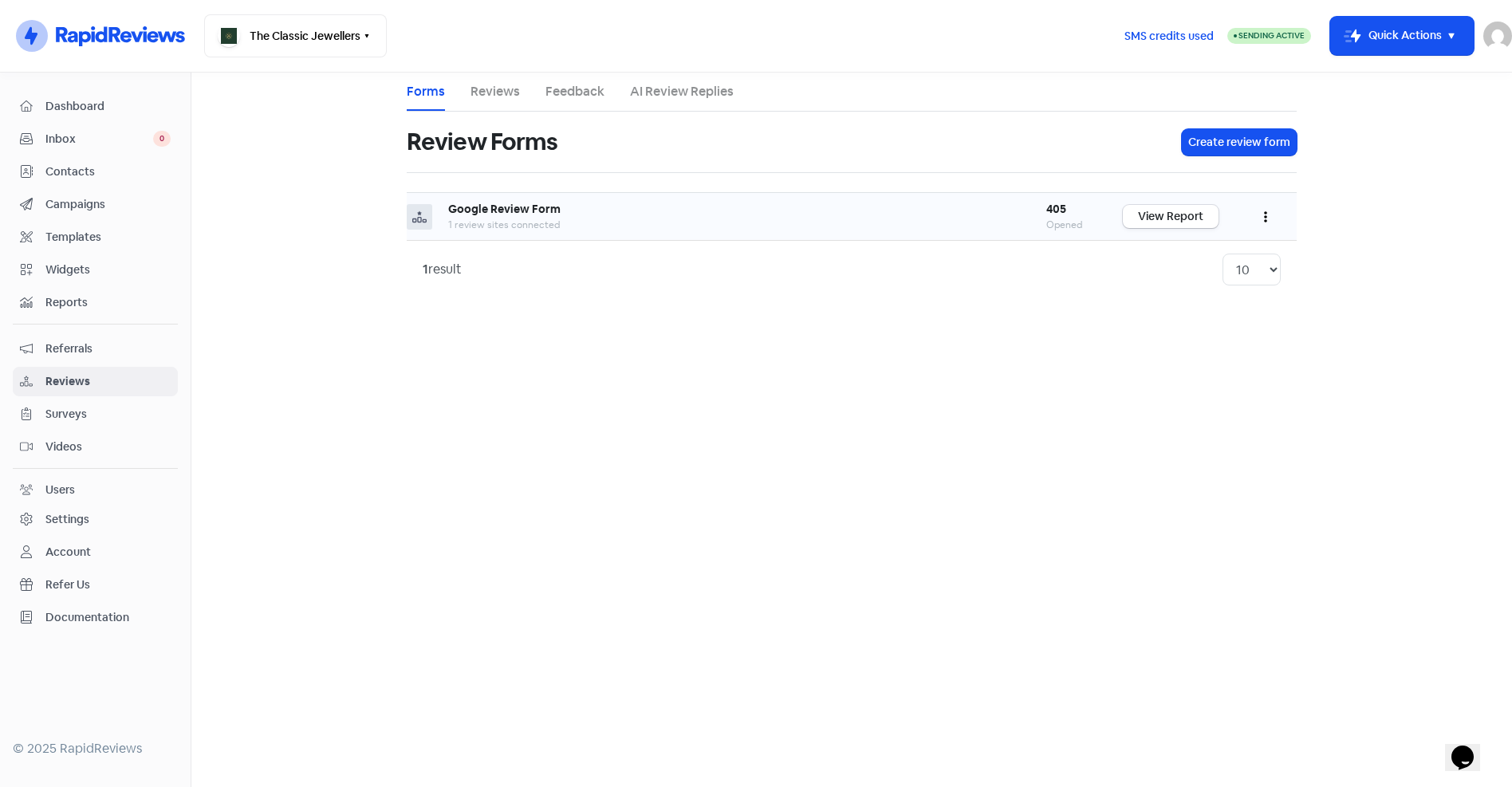
click at [1262, 215] on button "button" at bounding box center [1265, 216] width 31 height 37
click at [1177, 290] on link "Edit" at bounding box center [1213, 289] width 134 height 32
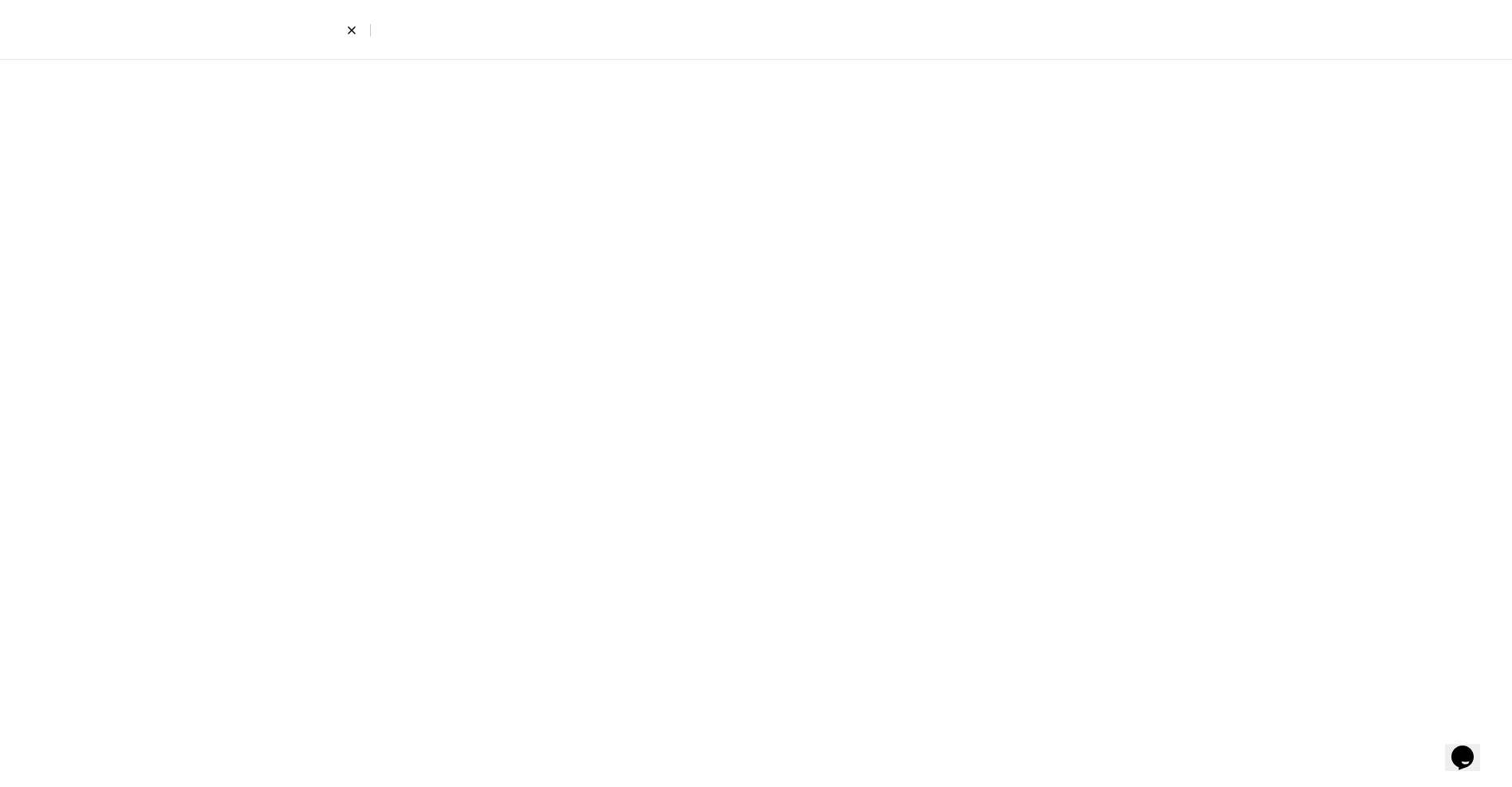
select select "8"
select select "4"
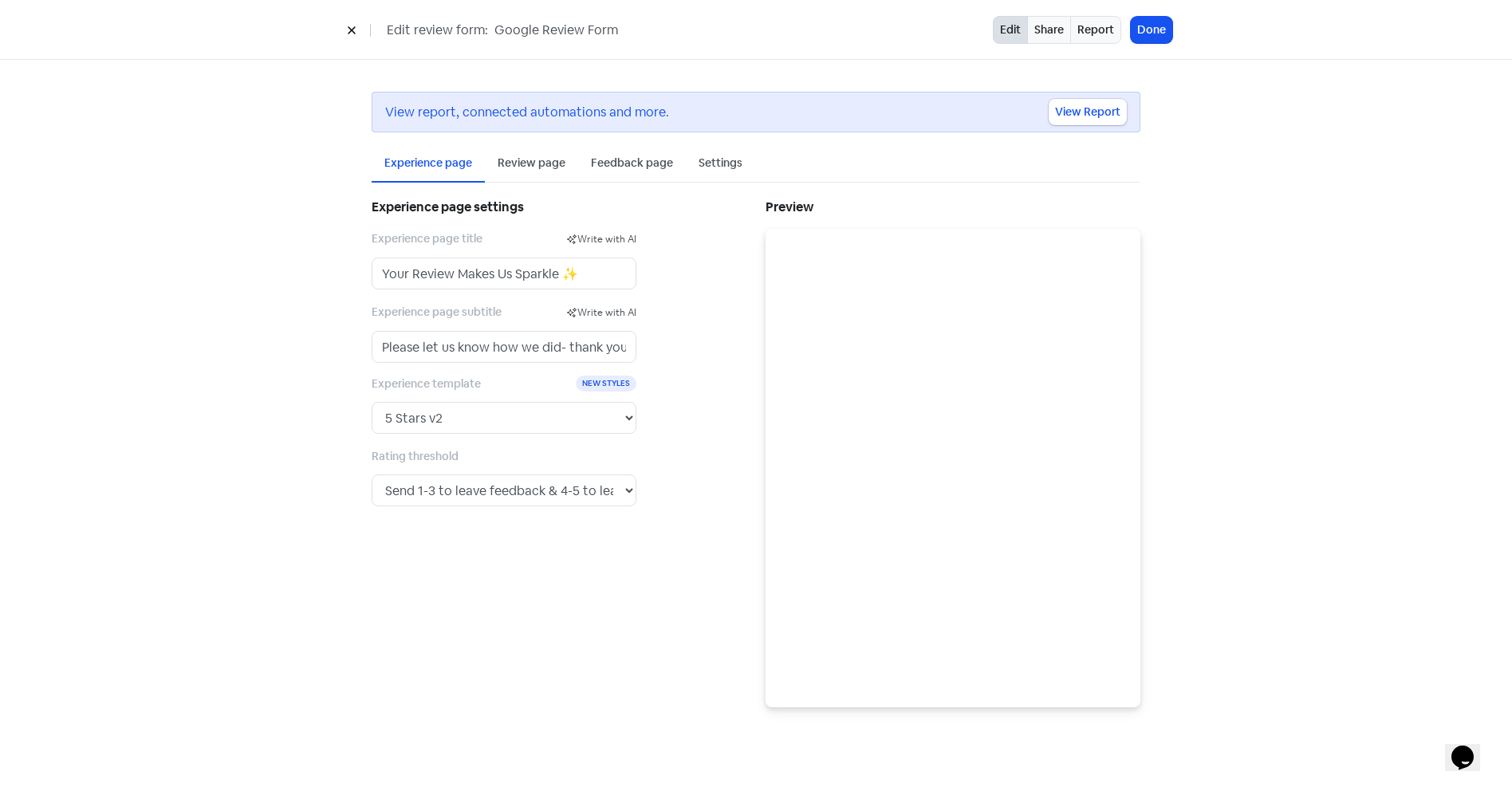
click at [581, 27] on input "Google Review Form" at bounding box center [612, 30] width 240 height 21
type input "Google Review & TP Form"
click at [532, 158] on div "Review page" at bounding box center [531, 163] width 68 height 17
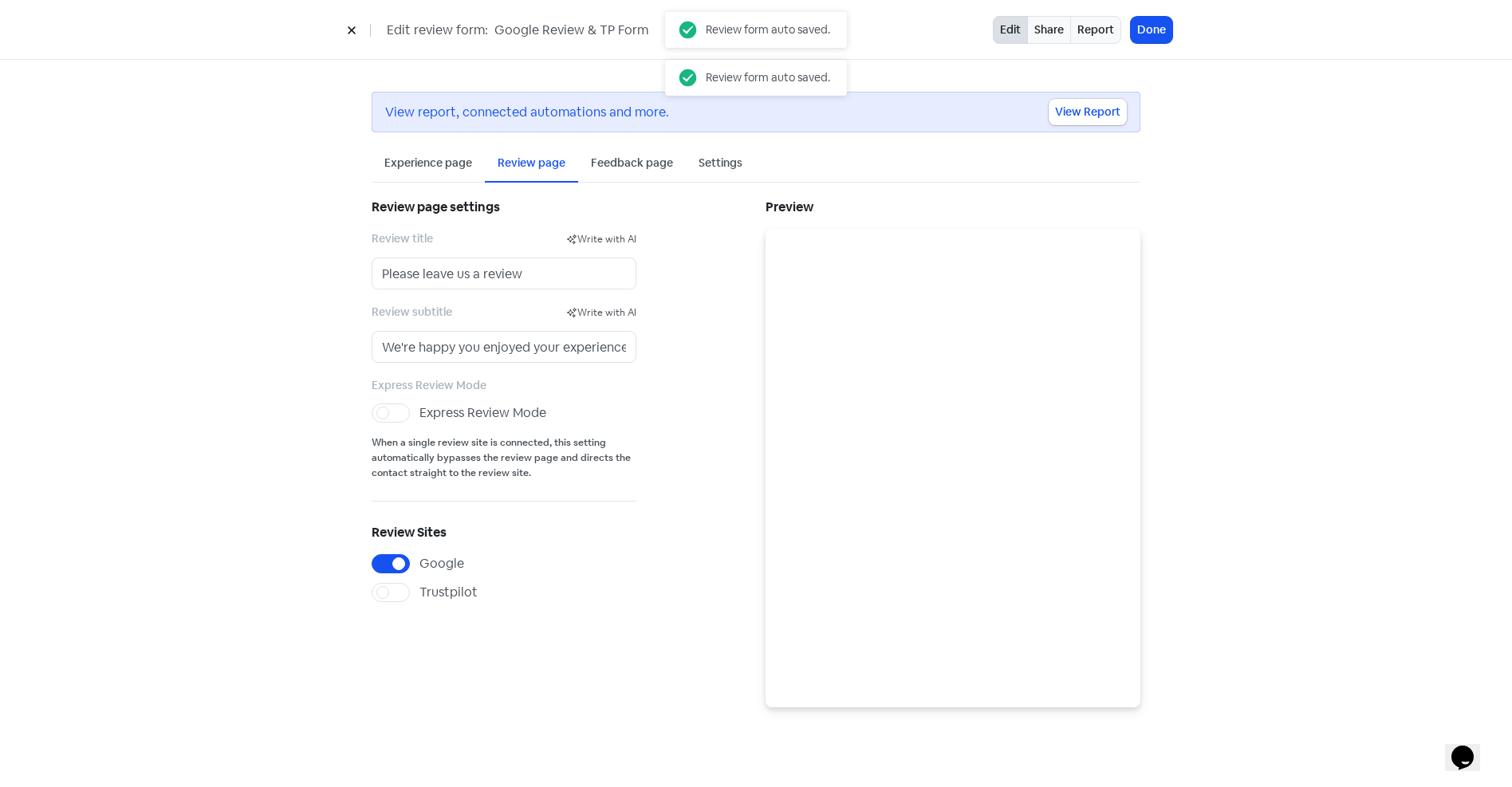
click at [419, 585] on label "Trustpilot" at bounding box center [448, 592] width 58 height 20
click at [419, 585] on input "Trustpilot" at bounding box center [424, 587] width 10 height 10
checkbox input "true"
drag, startPoint x: 1031, startPoint y: 184, endPoint x: 1282, endPoint y: 269, distance: 265.0
click at [1282, 269] on div "View report, connected automations and more. View Report Experience page Review…" at bounding box center [756, 399] width 1512 height 680
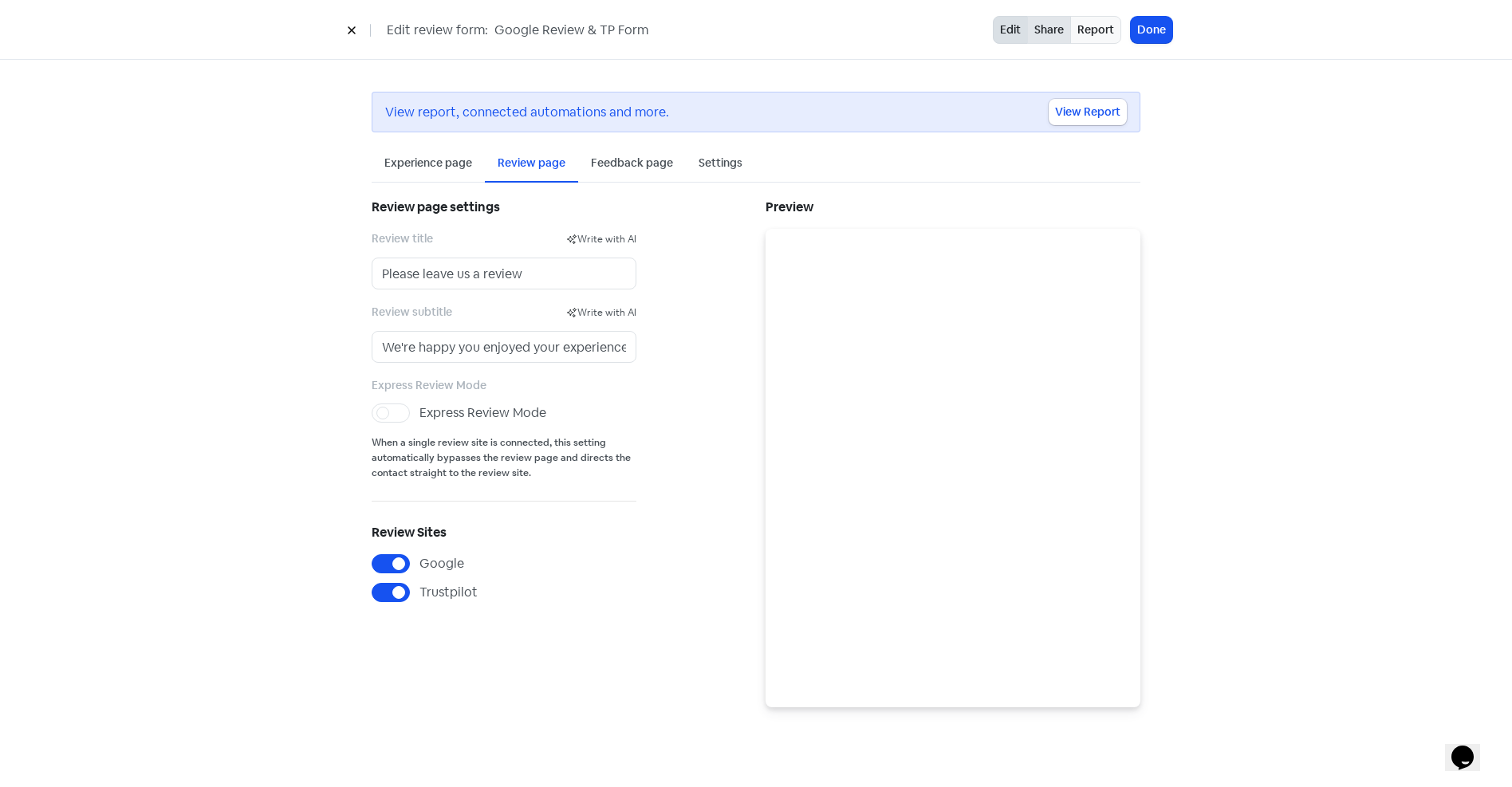
click at [1049, 35] on link "Share" at bounding box center [1049, 30] width 44 height 28
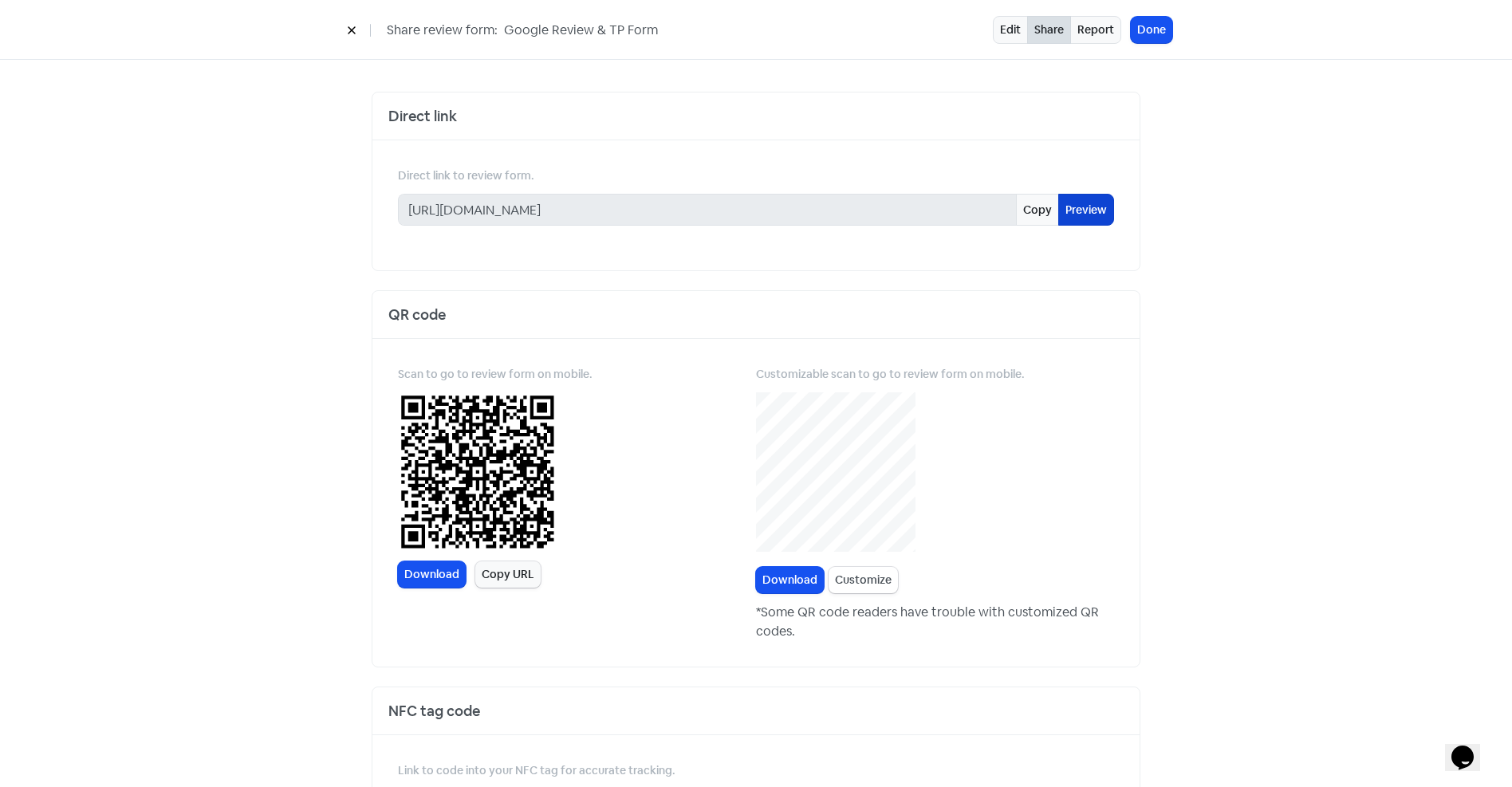
click at [1083, 208] on link "Preview" at bounding box center [1086, 210] width 56 height 32
